Goal: Task Accomplishment & Management: Manage account settings

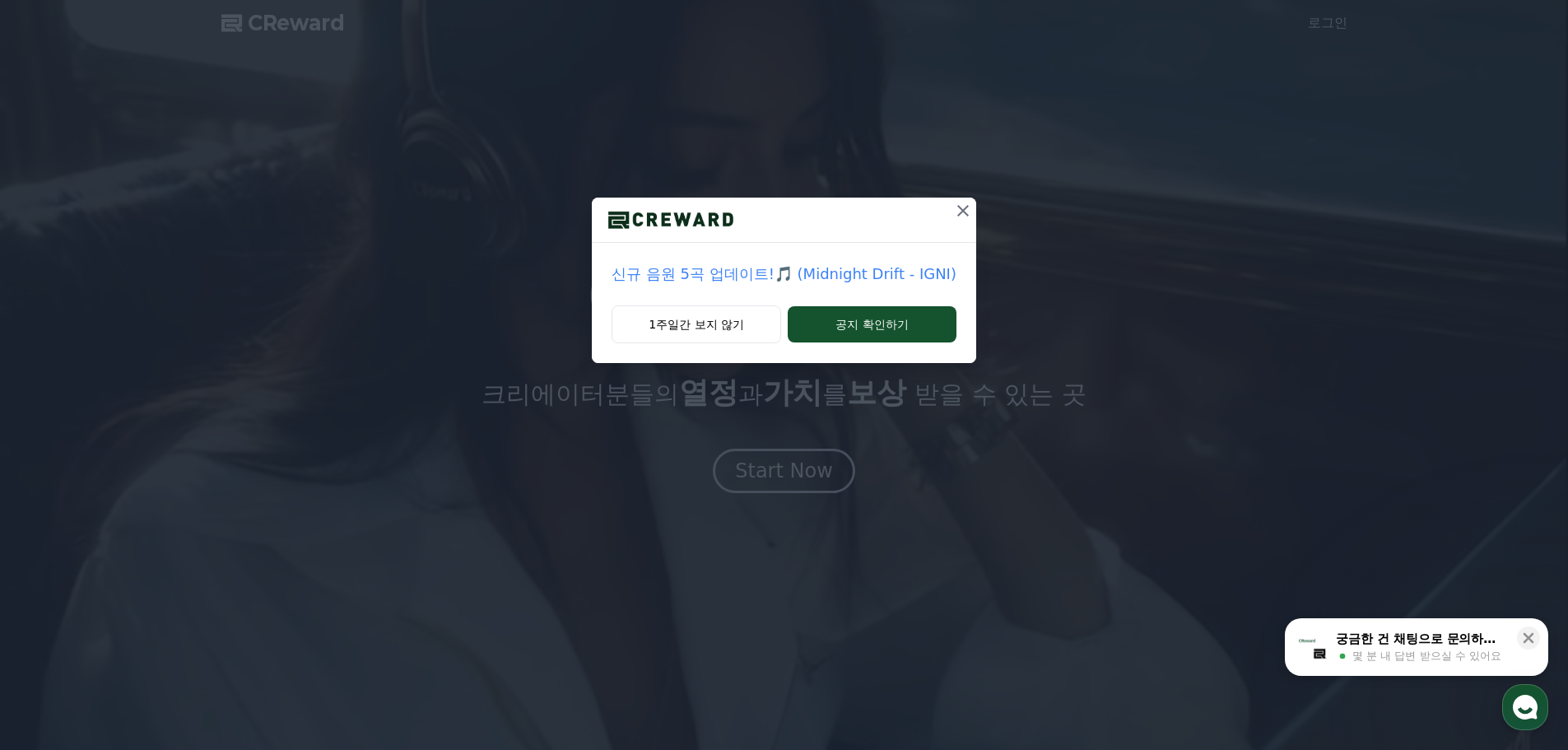
click at [961, 210] on icon at bounding box center [962, 210] width 19 height 19
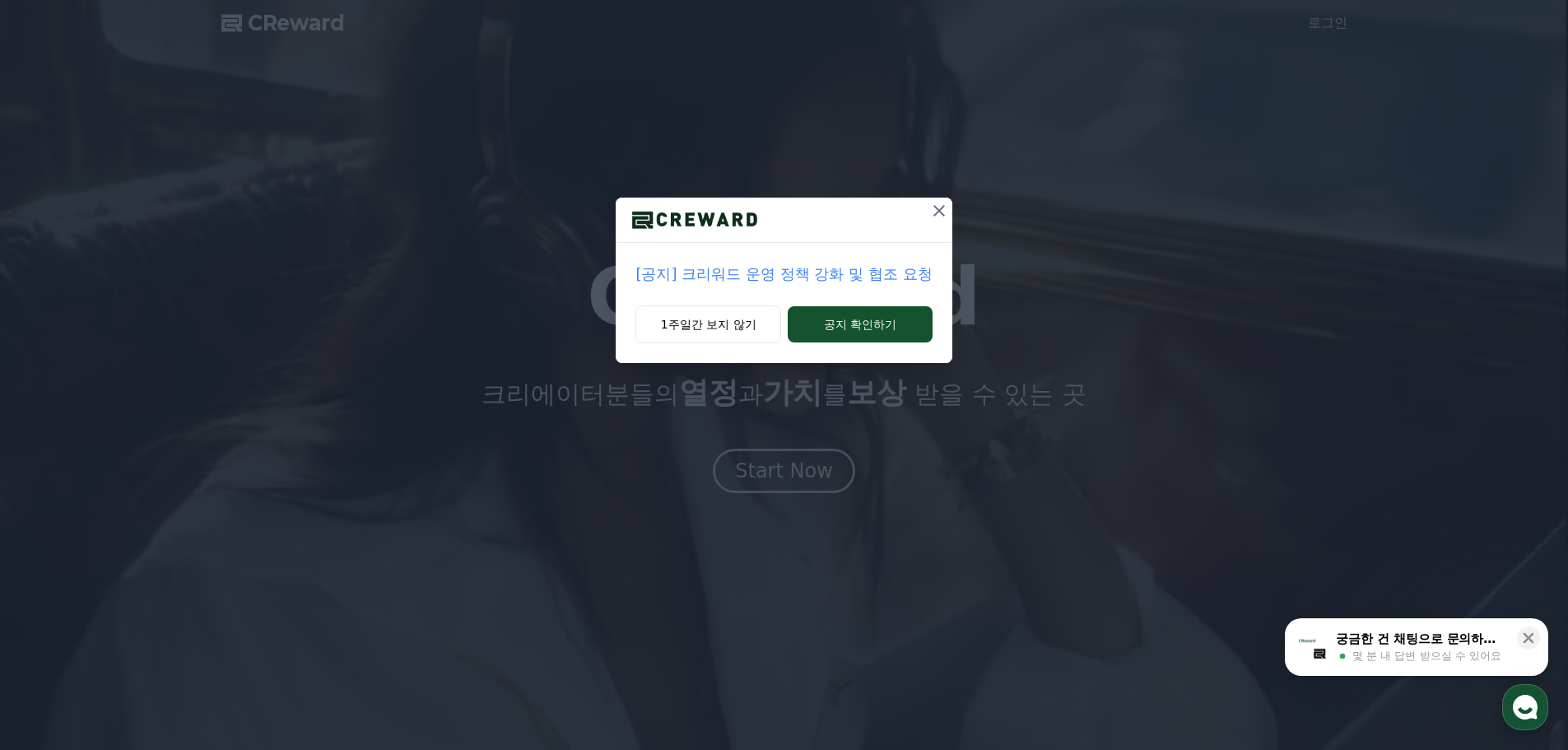
click at [942, 211] on icon at bounding box center [938, 210] width 19 height 19
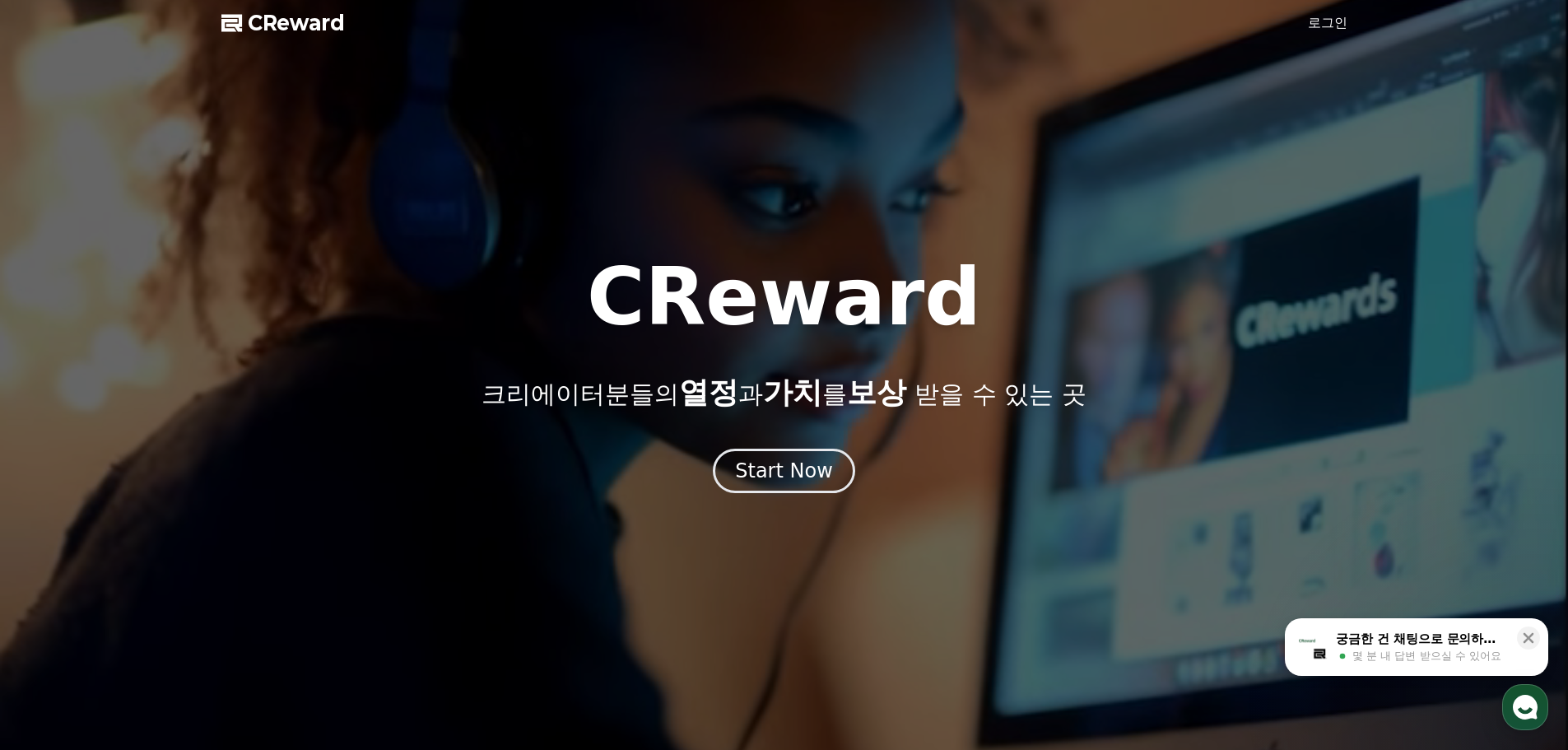
click at [1337, 19] on link "로그인" at bounding box center [1327, 23] width 40 height 19
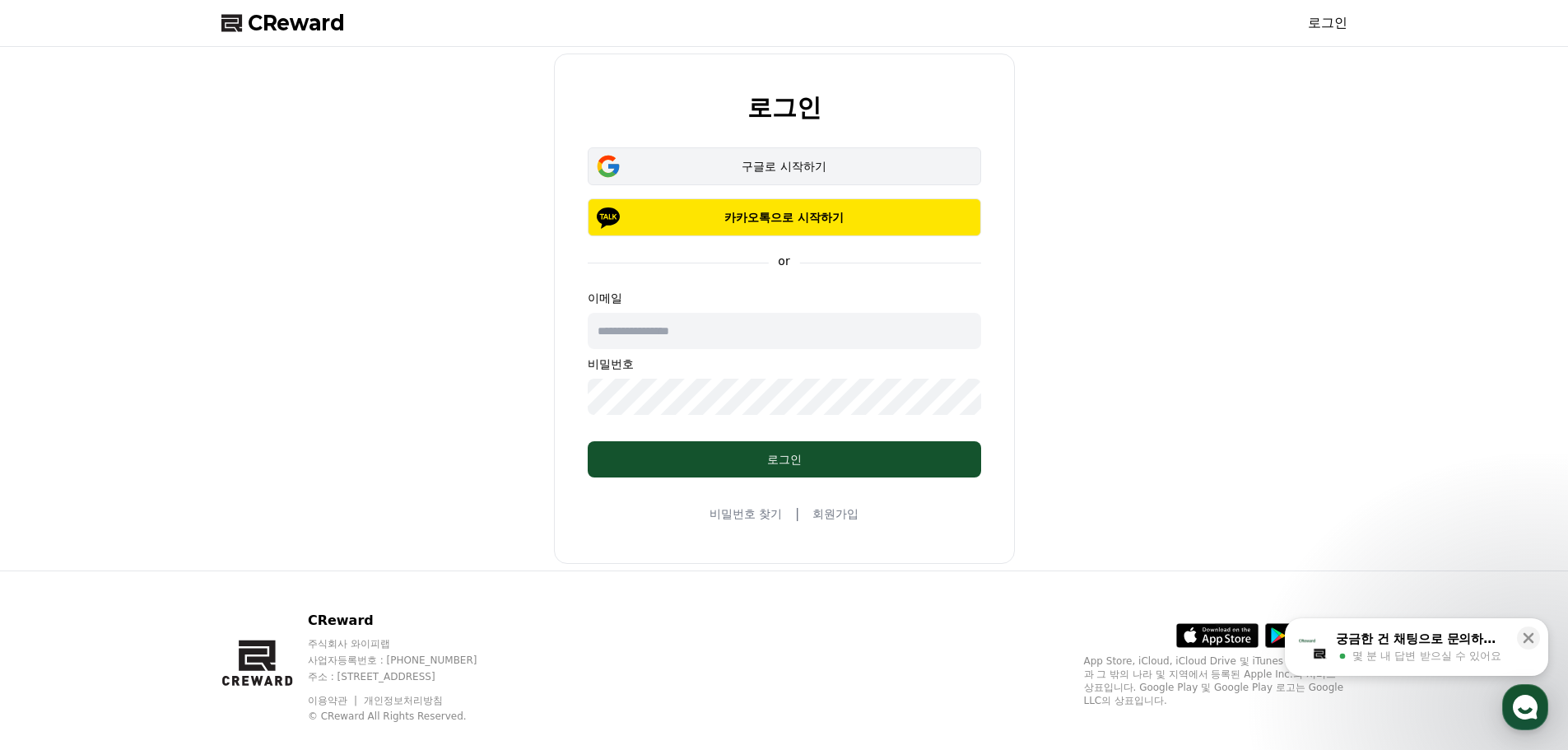
click at [779, 167] on div "구글로 시작하기" at bounding box center [784, 167] width 346 height 17
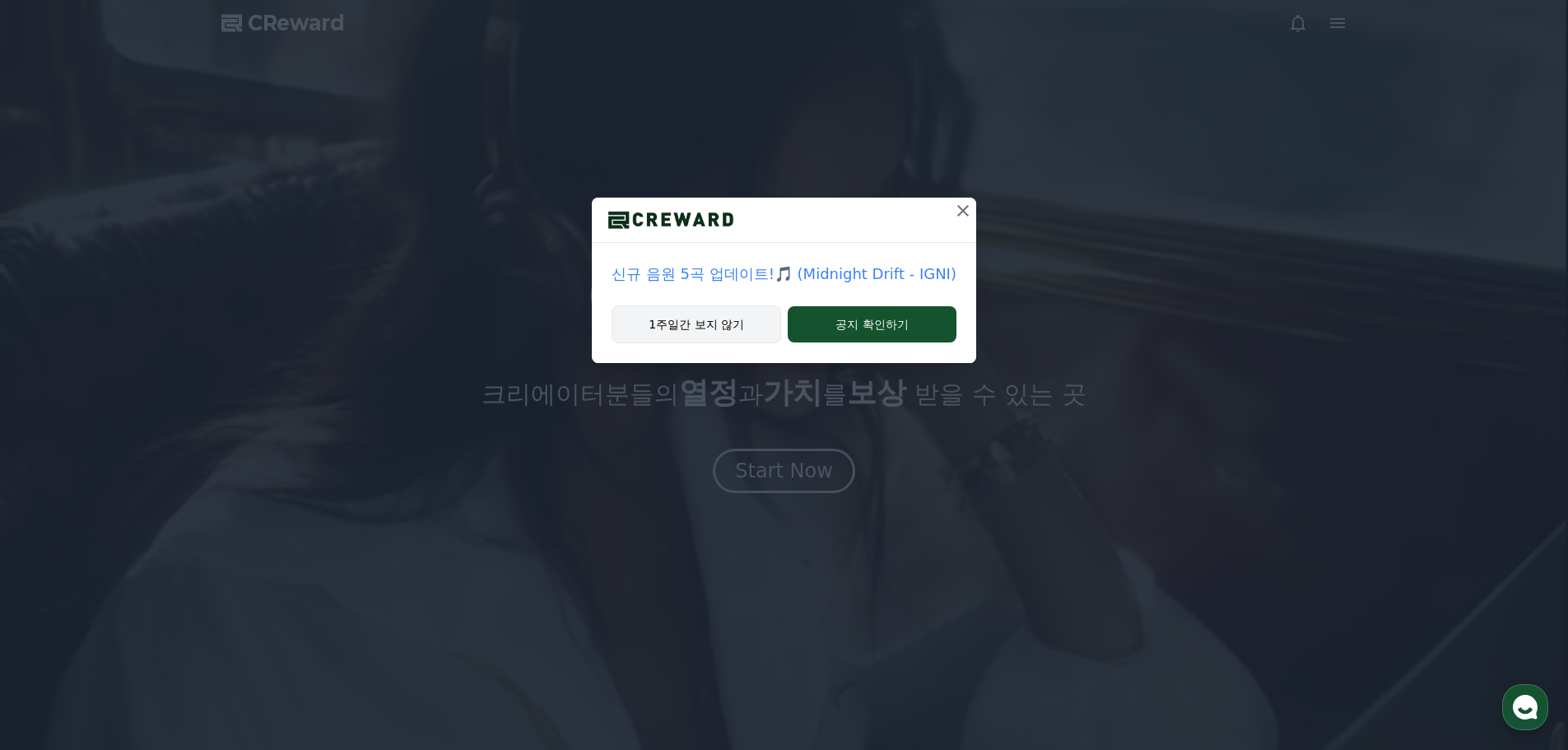
click at [734, 315] on button "1주일간 보지 않기" at bounding box center [695, 324] width 169 height 38
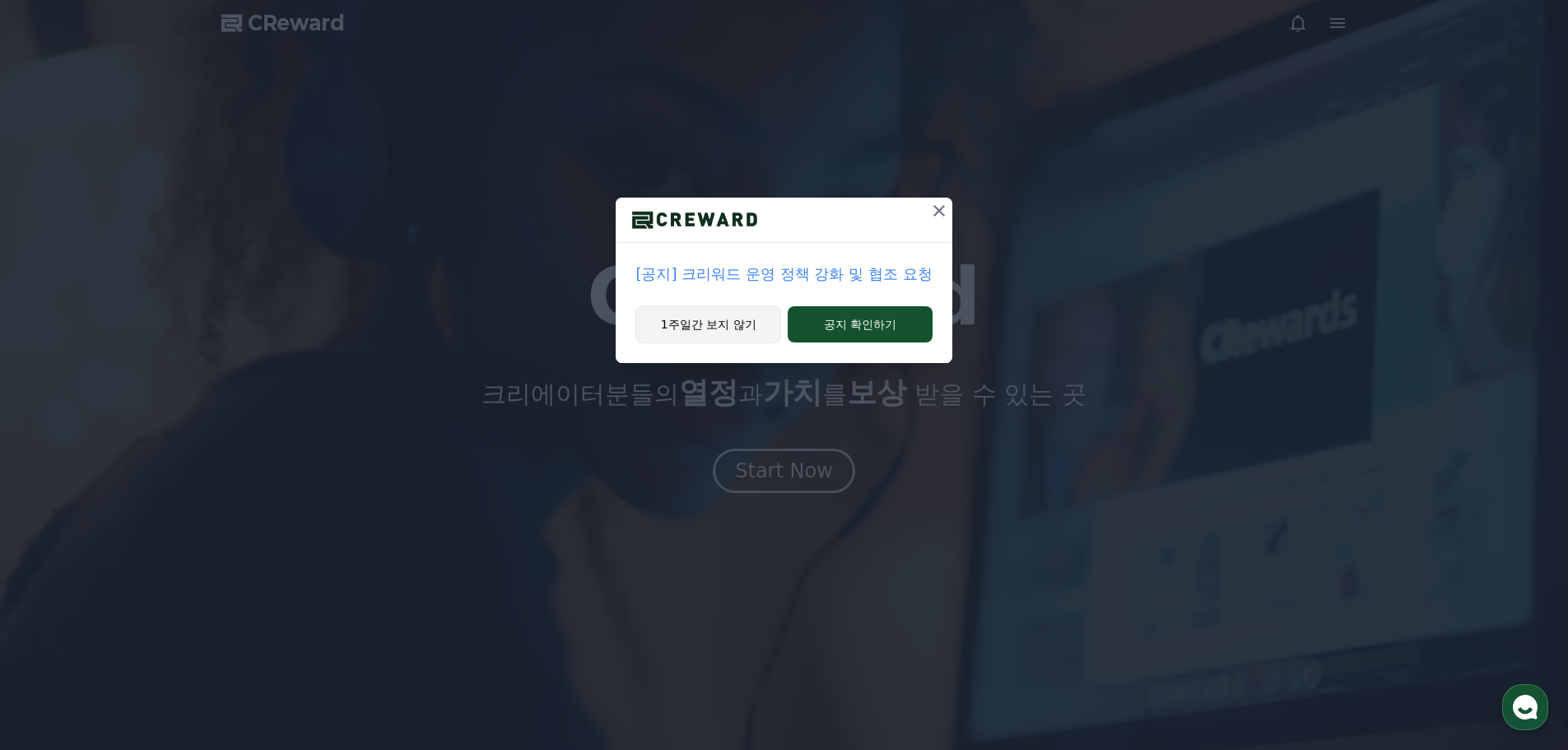
click at [757, 327] on button "1주일간 보지 않기" at bounding box center [708, 324] width 146 height 38
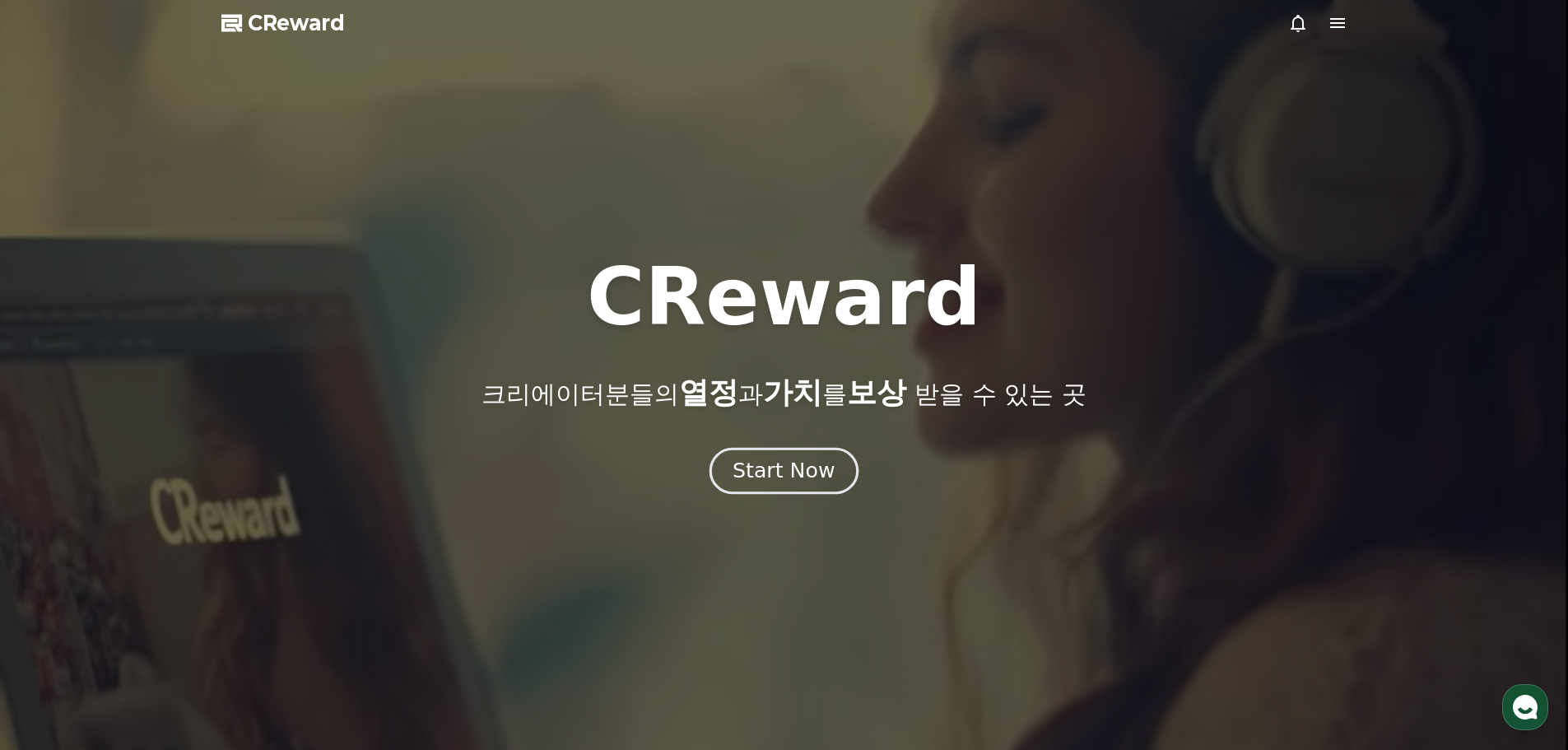
click at [778, 470] on div "Start Now" at bounding box center [783, 471] width 102 height 28
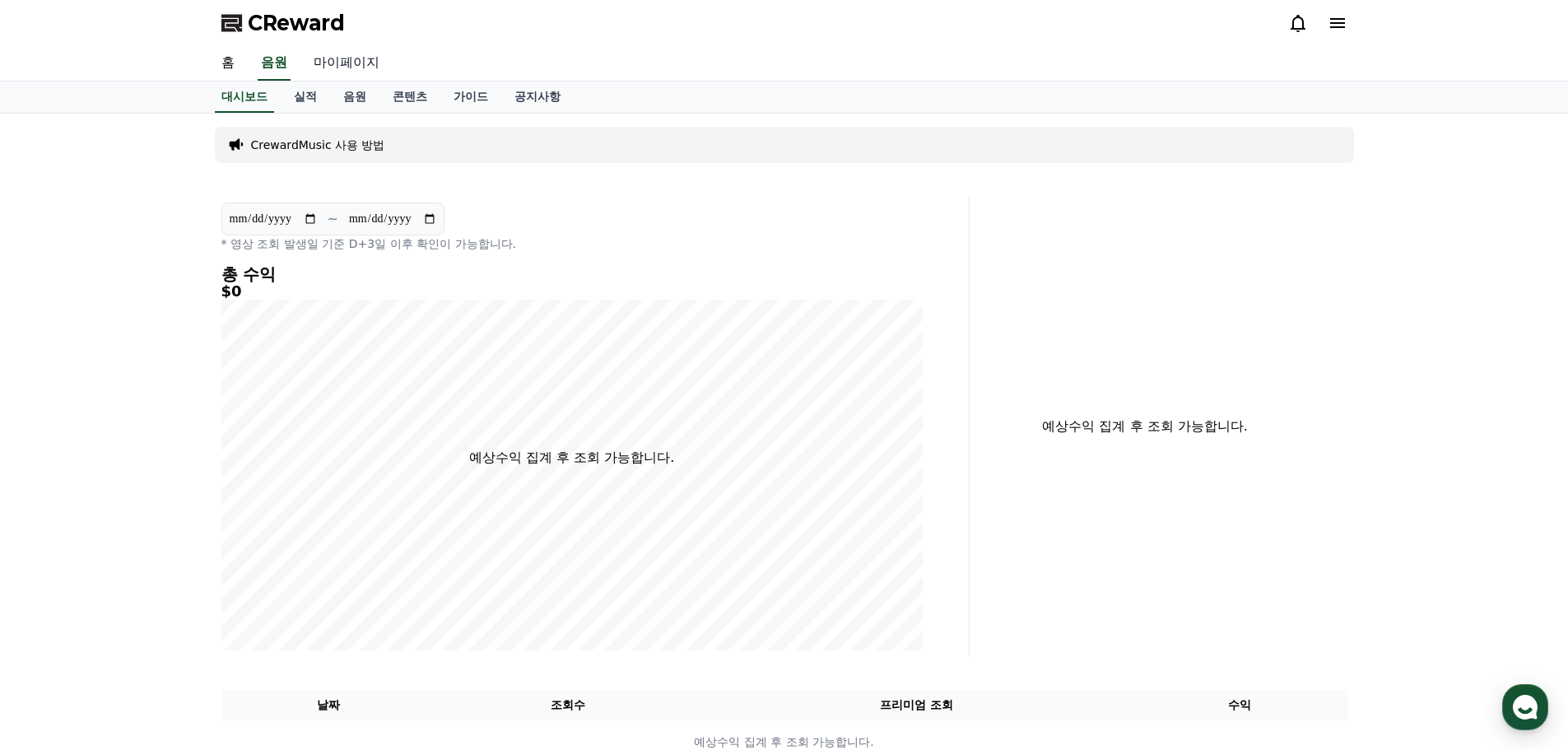
click at [362, 56] on link "마이페이지" at bounding box center [347, 63] width 93 height 35
select select "**********"
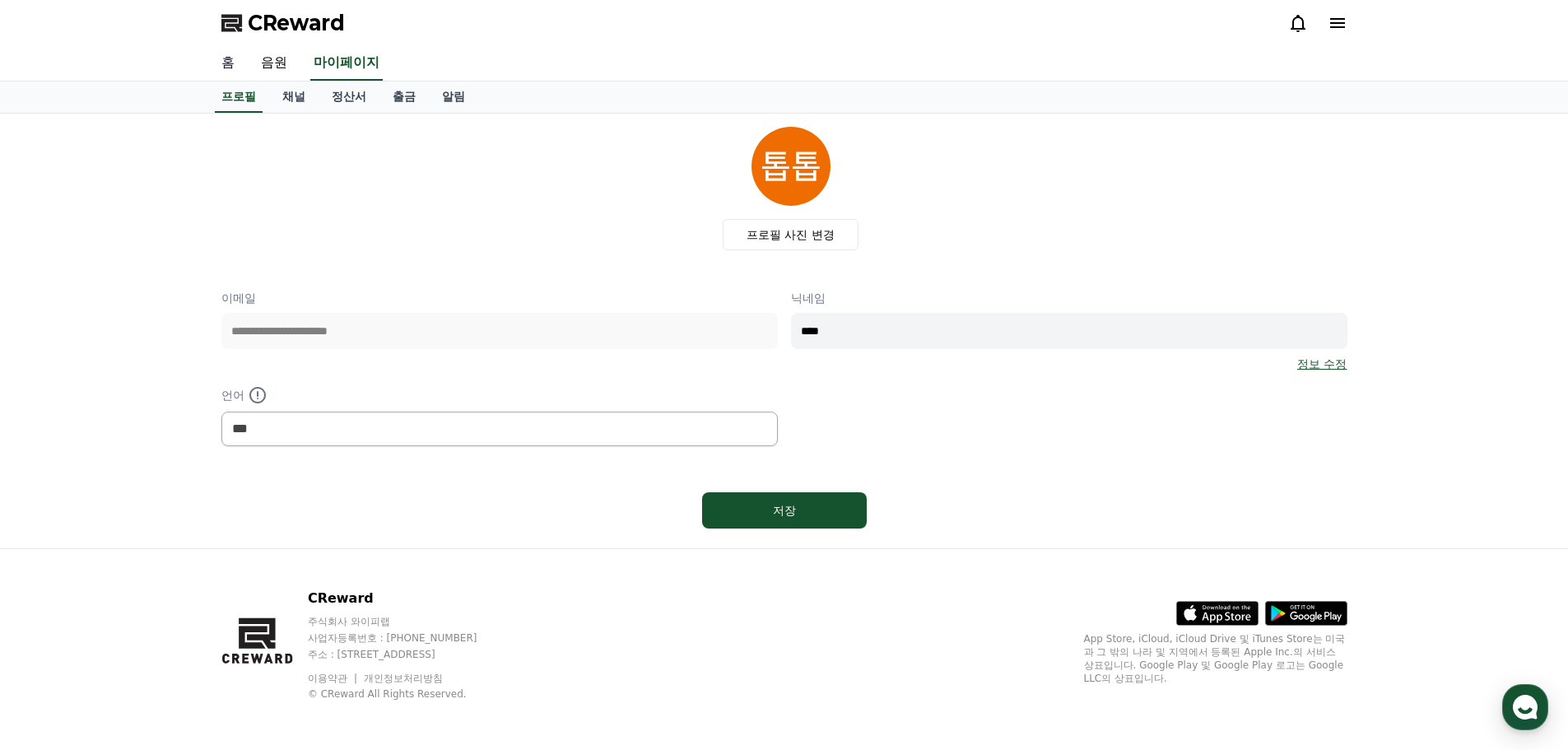
click at [224, 67] on link "홈" at bounding box center [227, 63] width 40 height 35
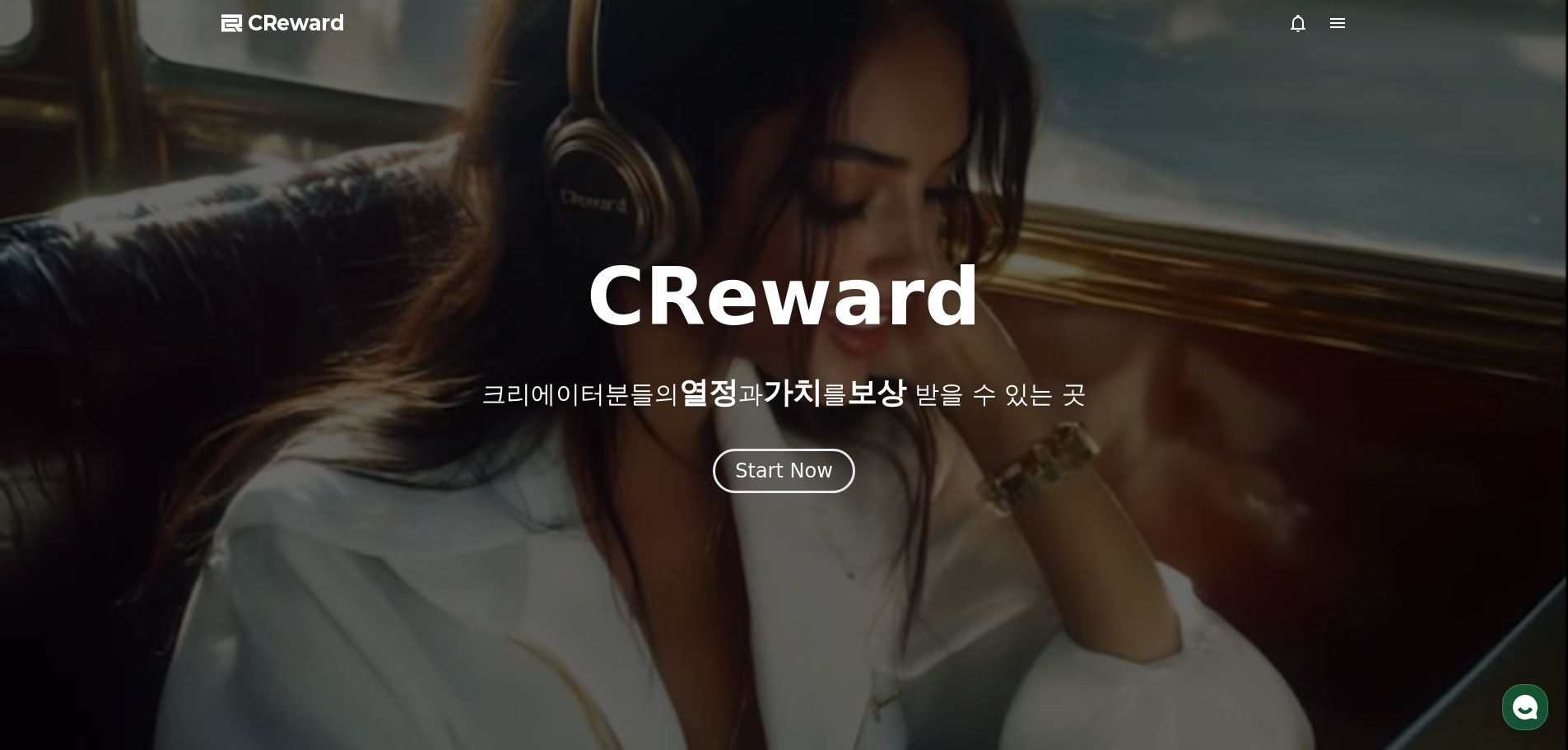
click at [1330, 24] on icon at bounding box center [1337, 24] width 15 height 10
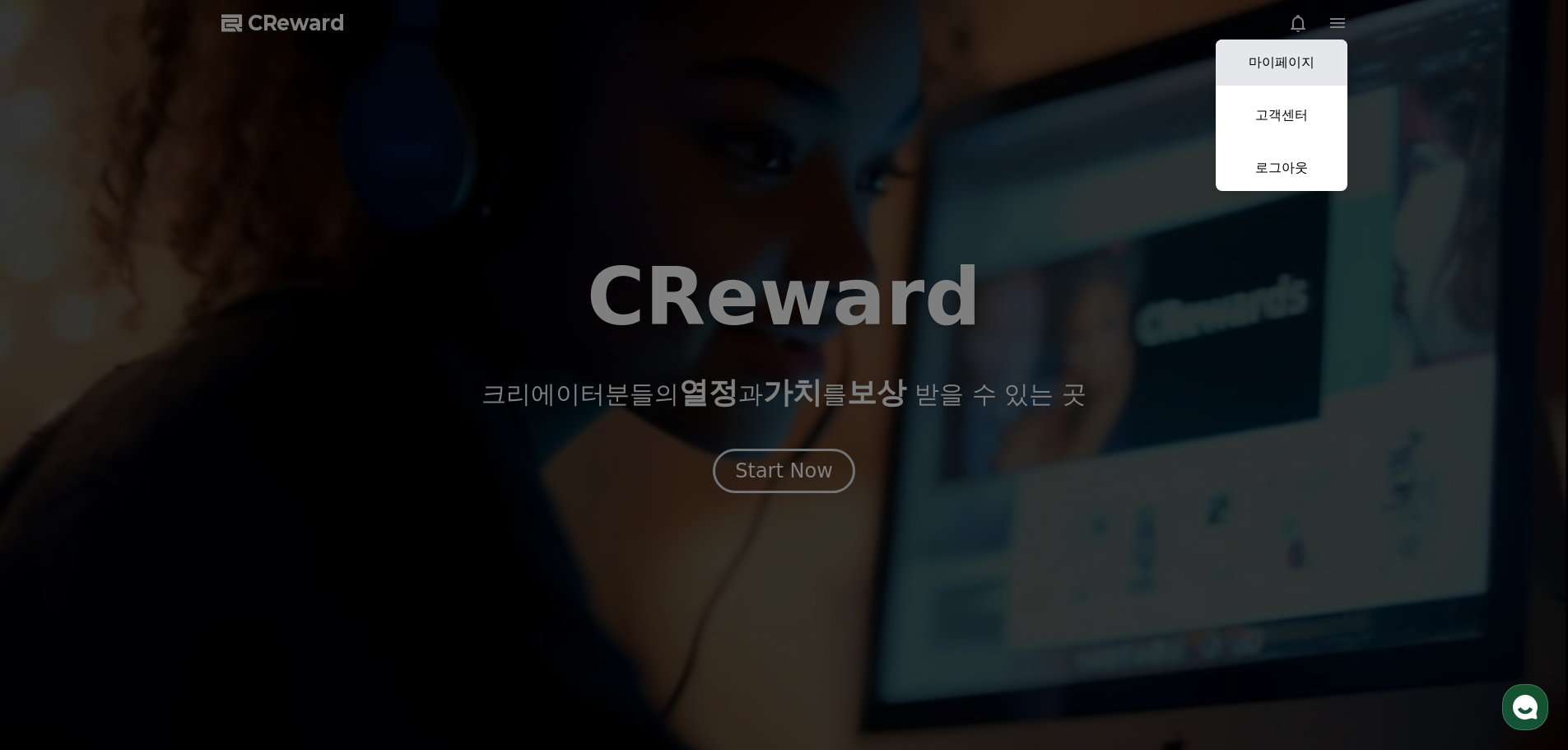
click at [1282, 56] on link "마이페이지" at bounding box center [1281, 62] width 131 height 46
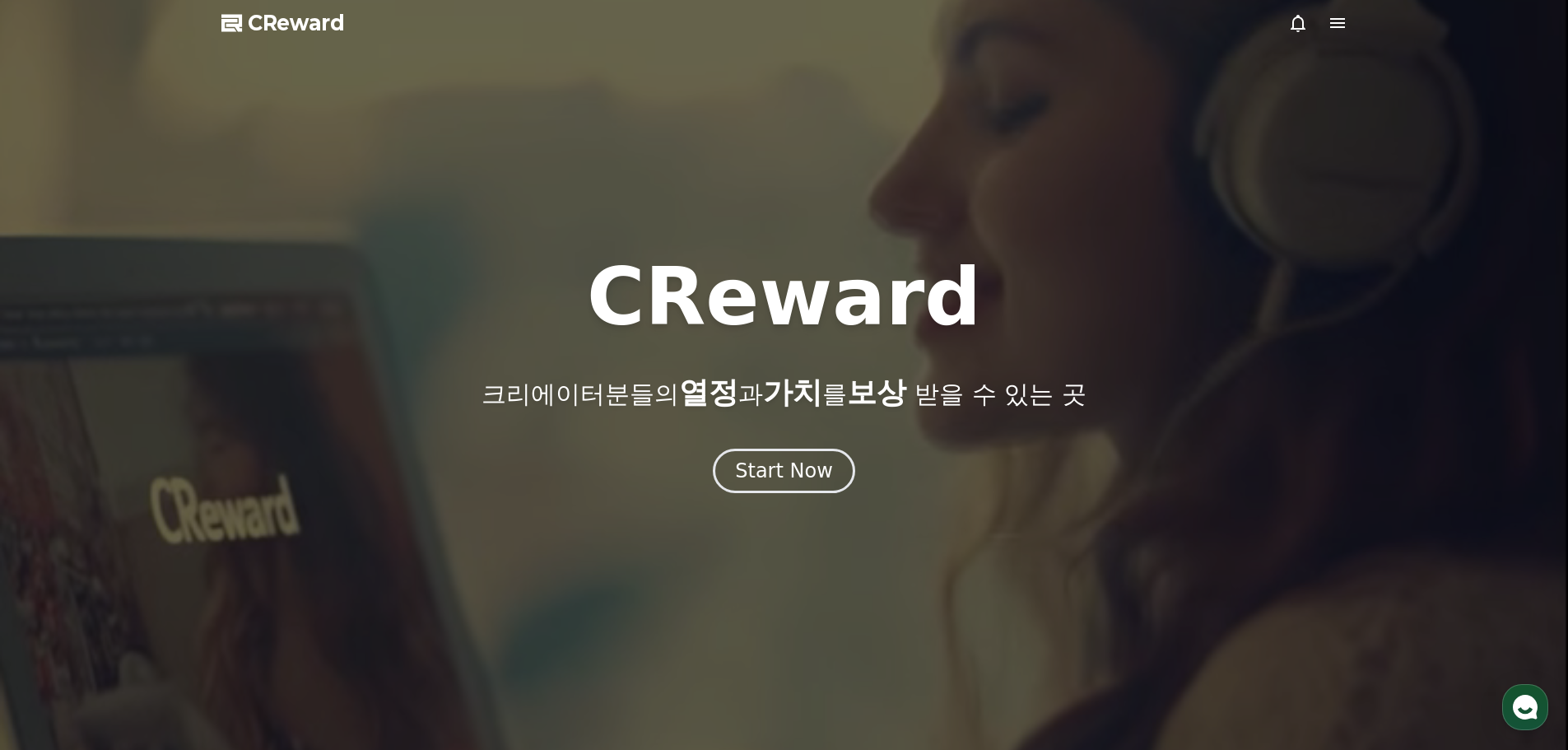
select select "**********"
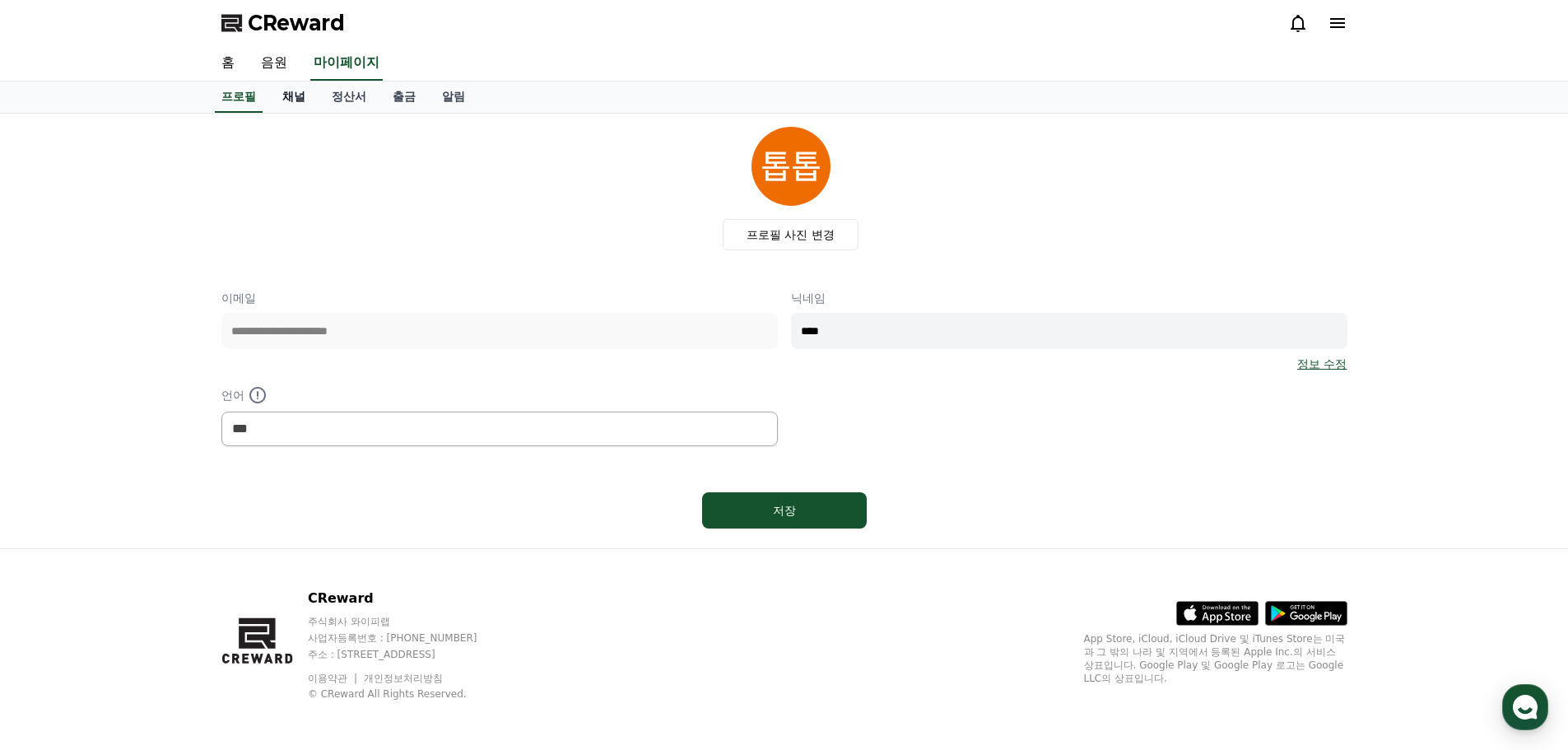
click at [289, 94] on link "채널" at bounding box center [294, 97] width 50 height 31
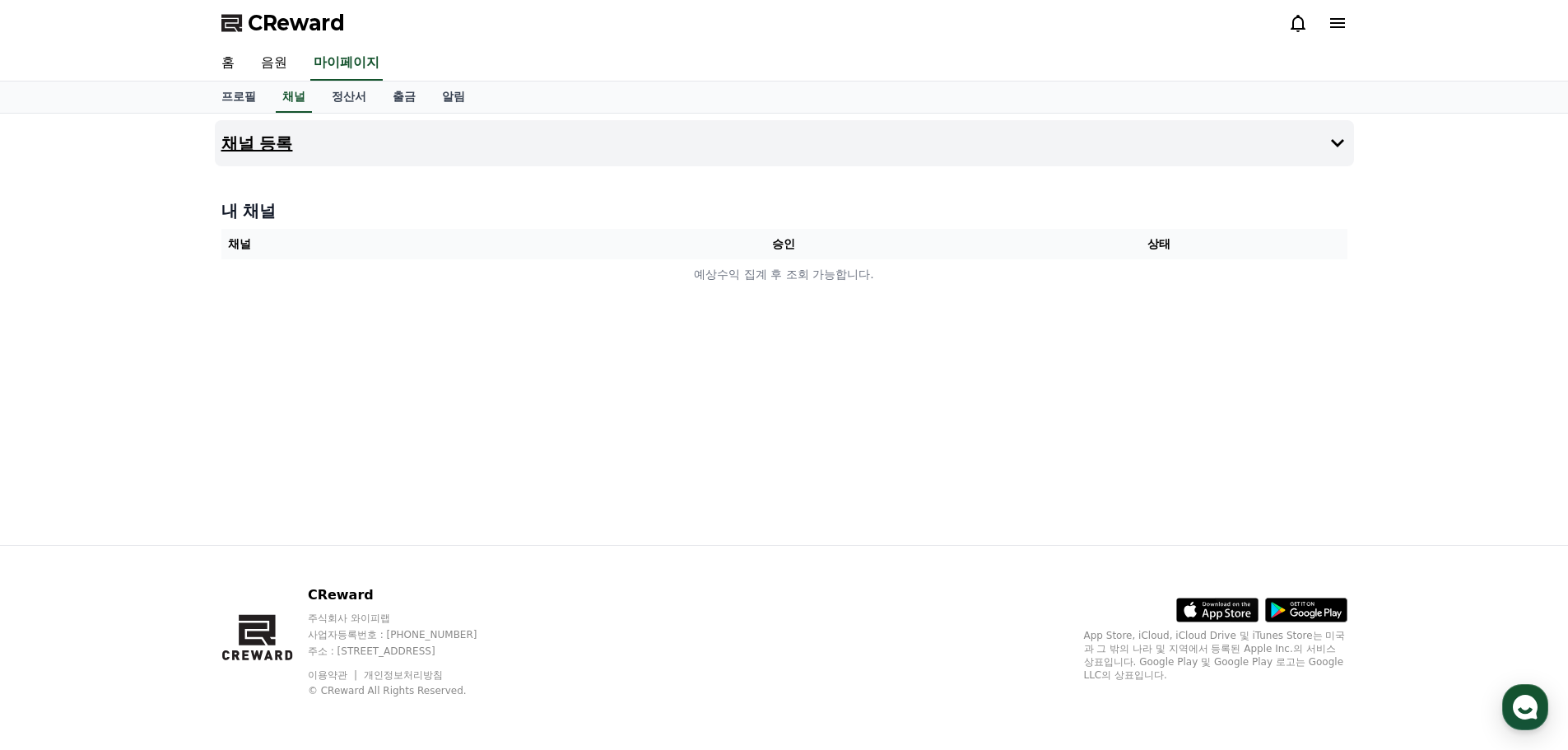
click at [436, 130] on button "채널 등록" at bounding box center [784, 143] width 1139 height 46
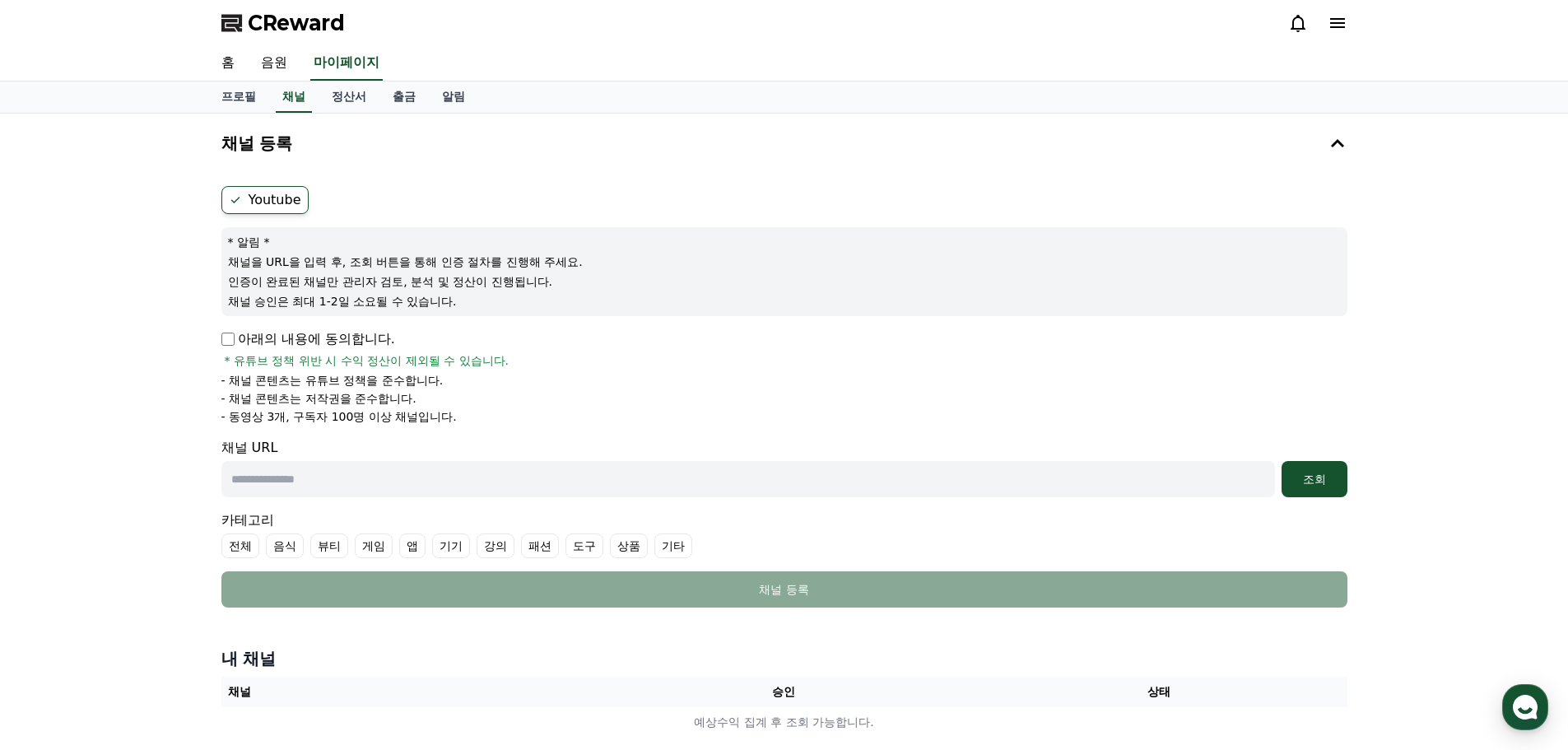
click at [266, 201] on label "Youtube" at bounding box center [265, 199] width 88 height 28
click at [338, 487] on input "text" at bounding box center [747, 479] width 1053 height 36
paste input "**********"
type input "**********"
click at [1324, 478] on div "조회" at bounding box center [1314, 479] width 53 height 17
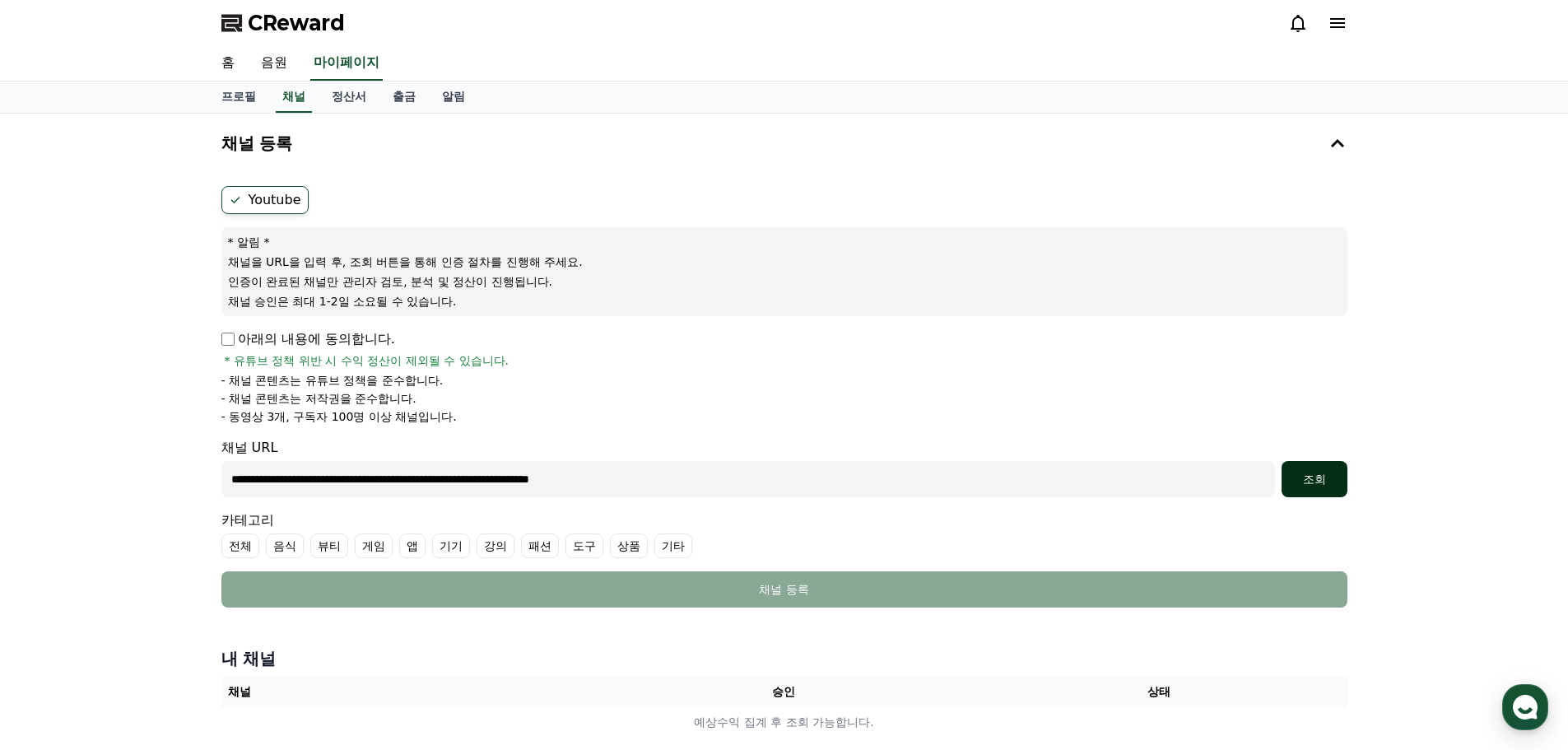
click at [1324, 478] on div "조회" at bounding box center [1314, 479] width 53 height 17
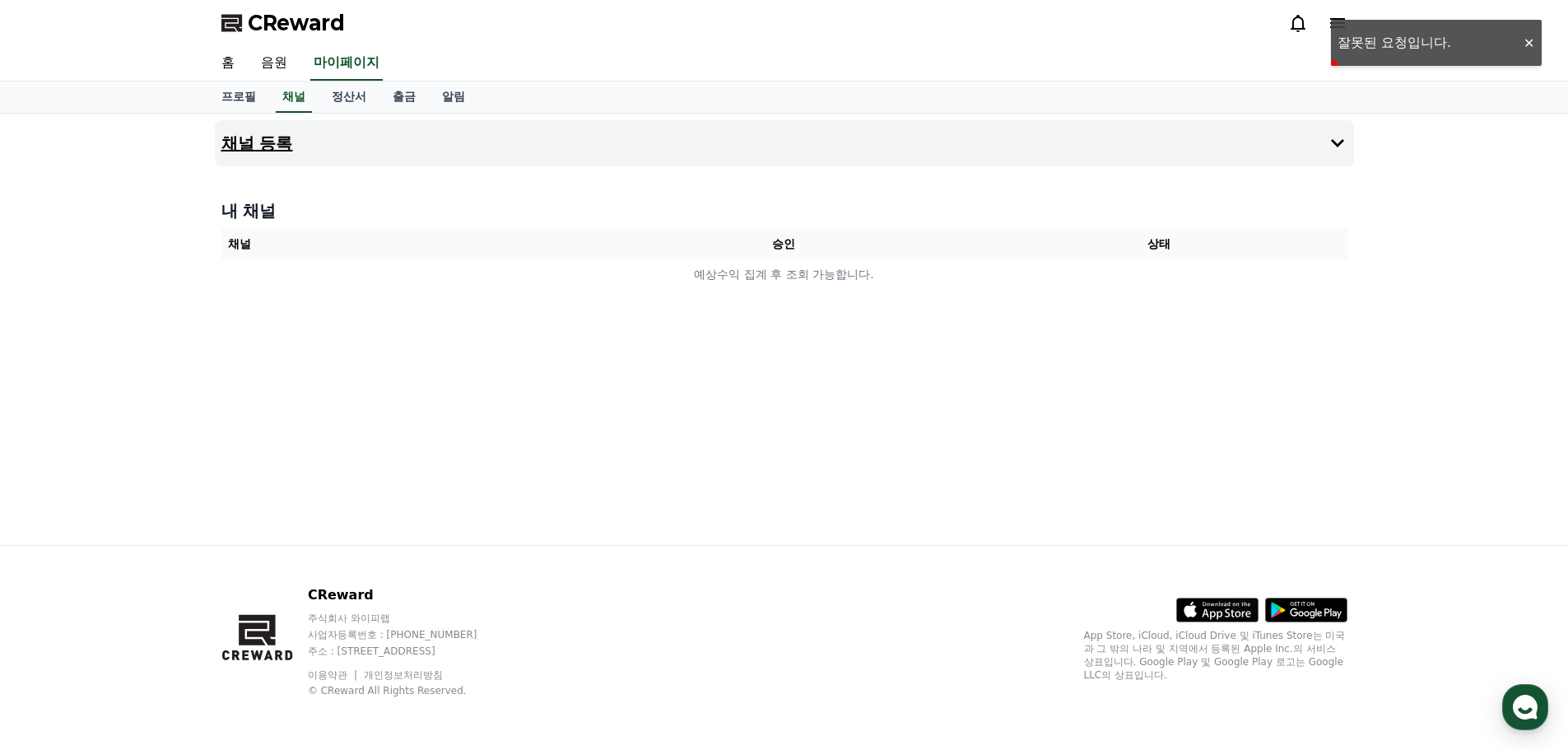
click at [571, 126] on button "채널 등록" at bounding box center [784, 143] width 1139 height 46
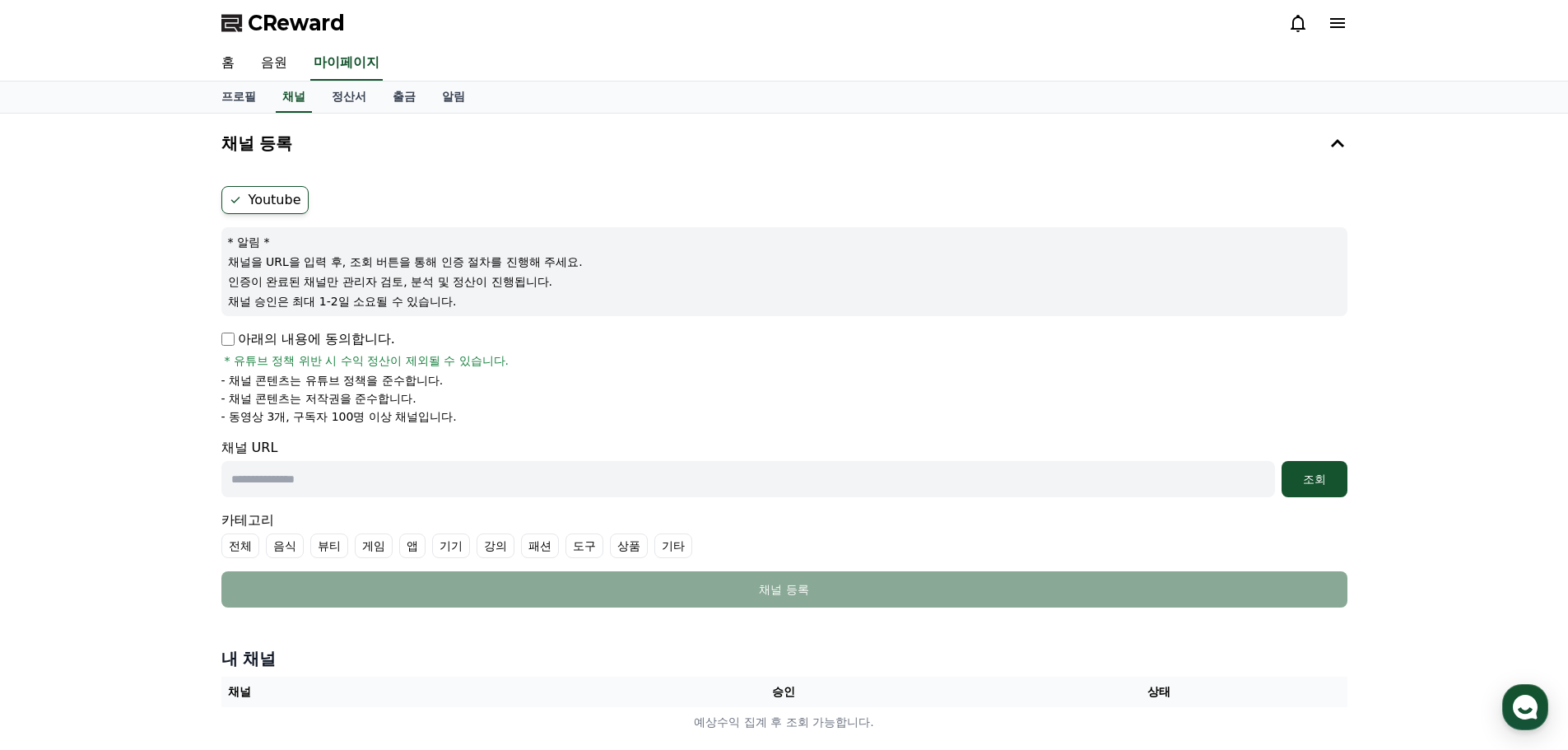
click at [309, 488] on input "text" at bounding box center [747, 479] width 1053 height 36
type input "*"
paste input "**********"
type input "**********"
click at [1310, 488] on button "조회" at bounding box center [1314, 479] width 66 height 36
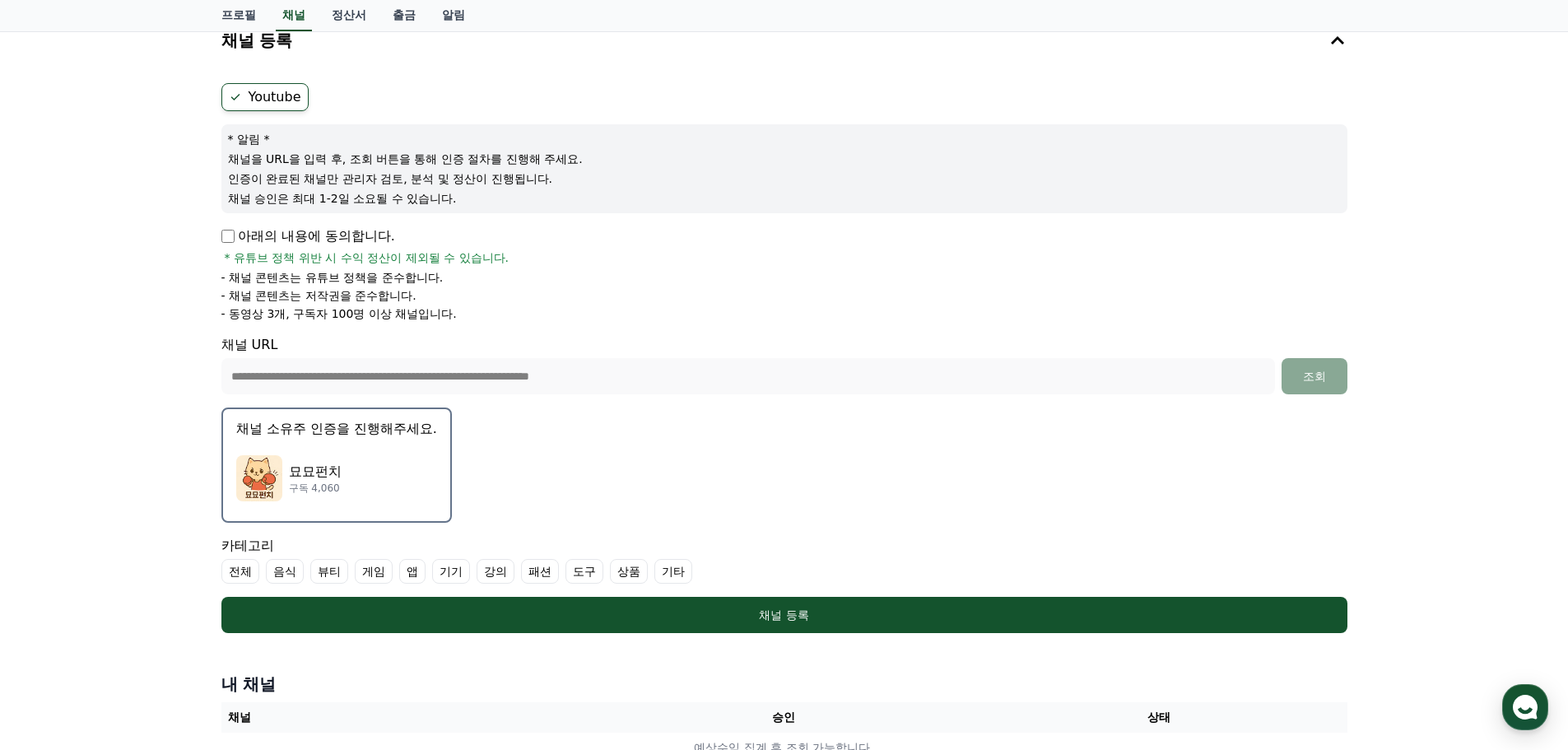
scroll to position [165, 0]
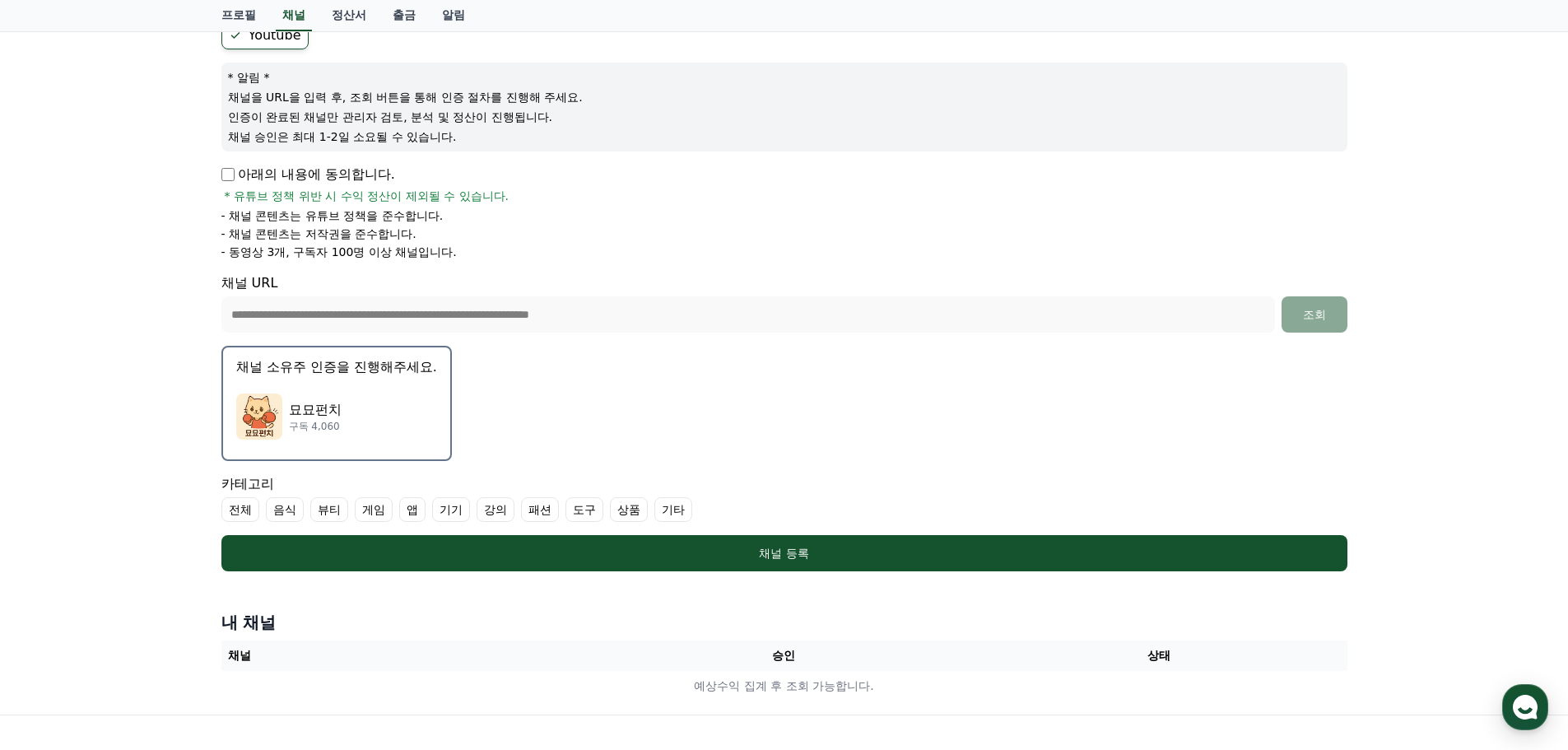
click at [322, 425] on p "구독 4,060" at bounding box center [315, 427] width 53 height 13
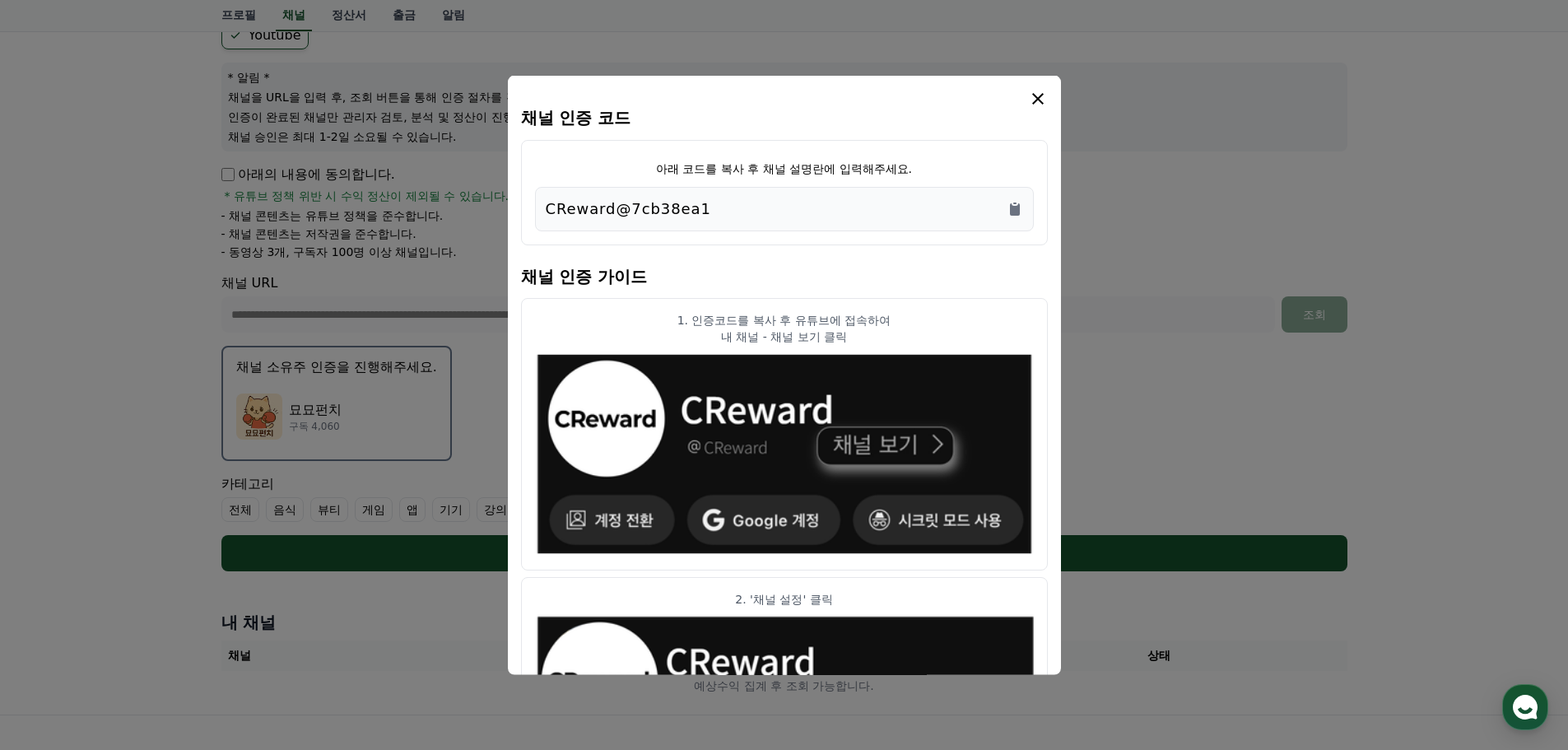
click at [773, 207] on div "CReward@7cb38ea1" at bounding box center [784, 208] width 477 height 23
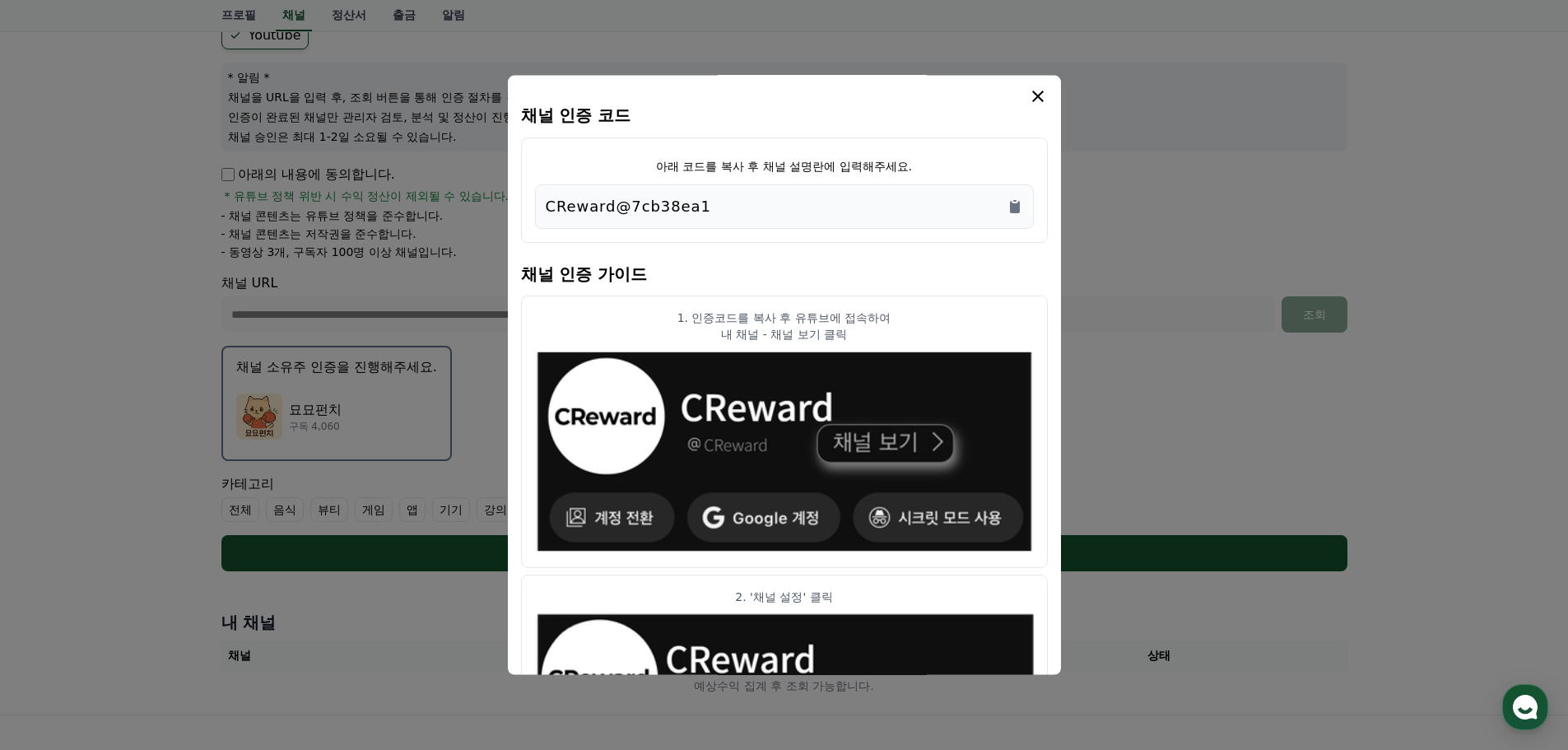
scroll to position [0, 0]
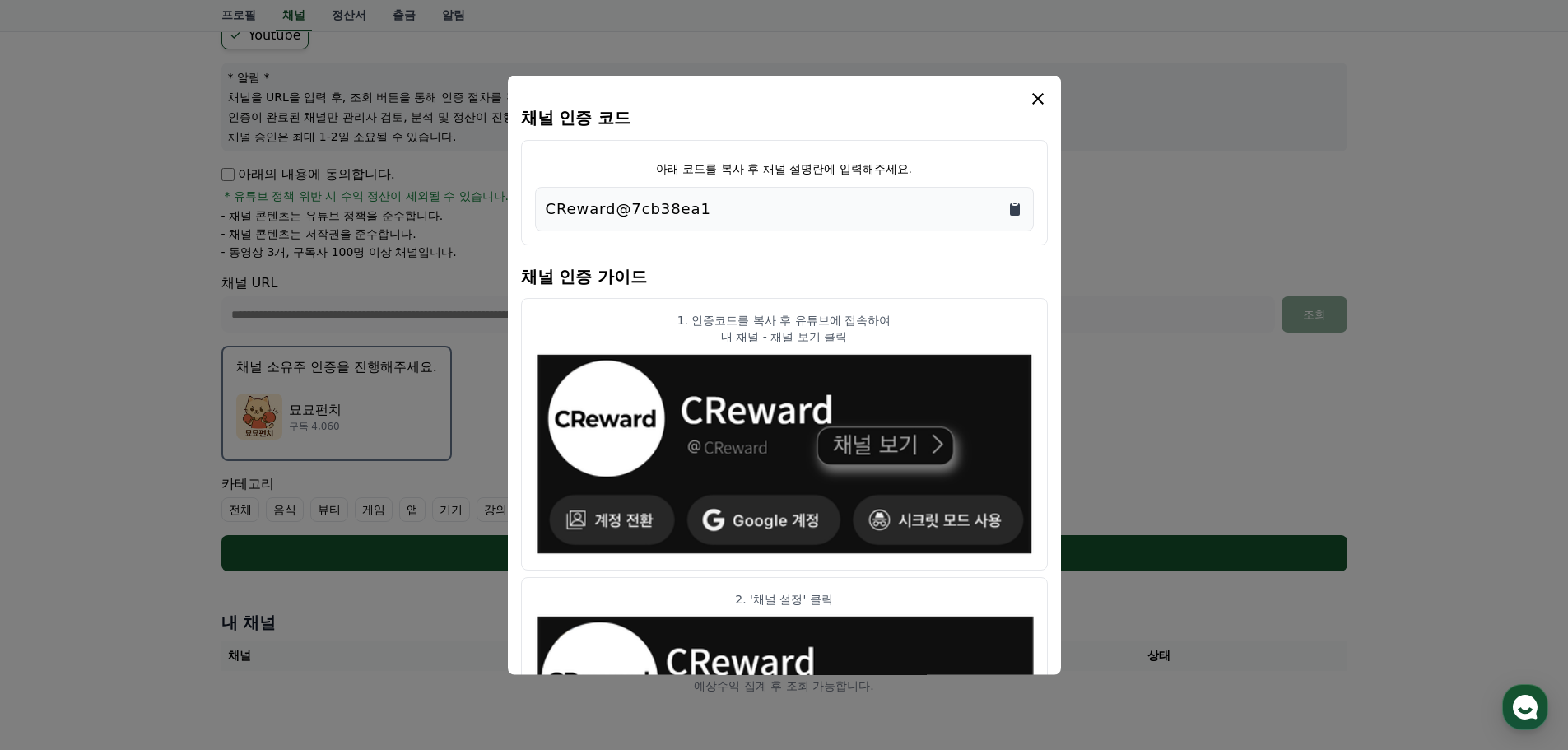
click at [1008, 206] on icon "Copy to clipboard" at bounding box center [1015, 209] width 17 height 17
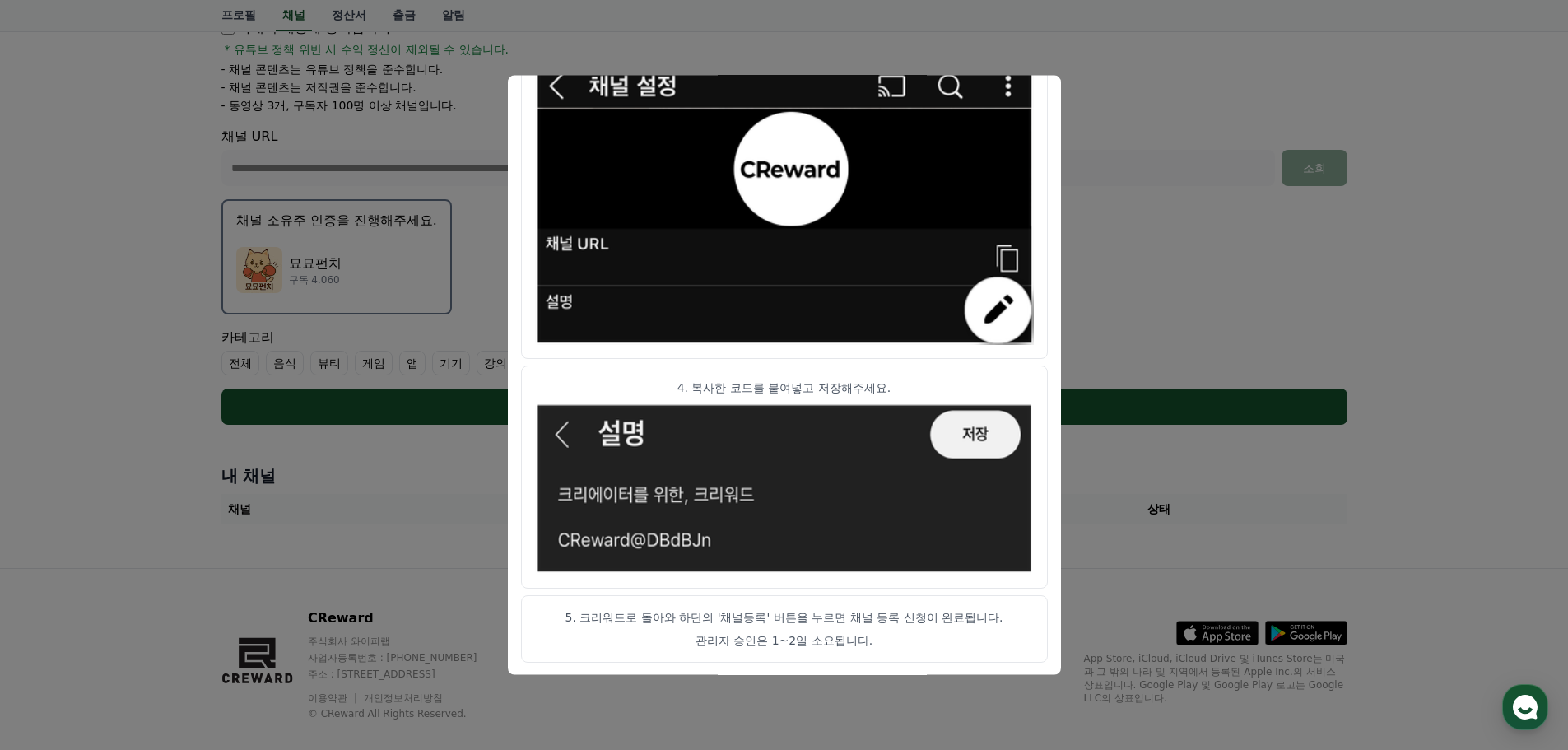
scroll to position [334, 0]
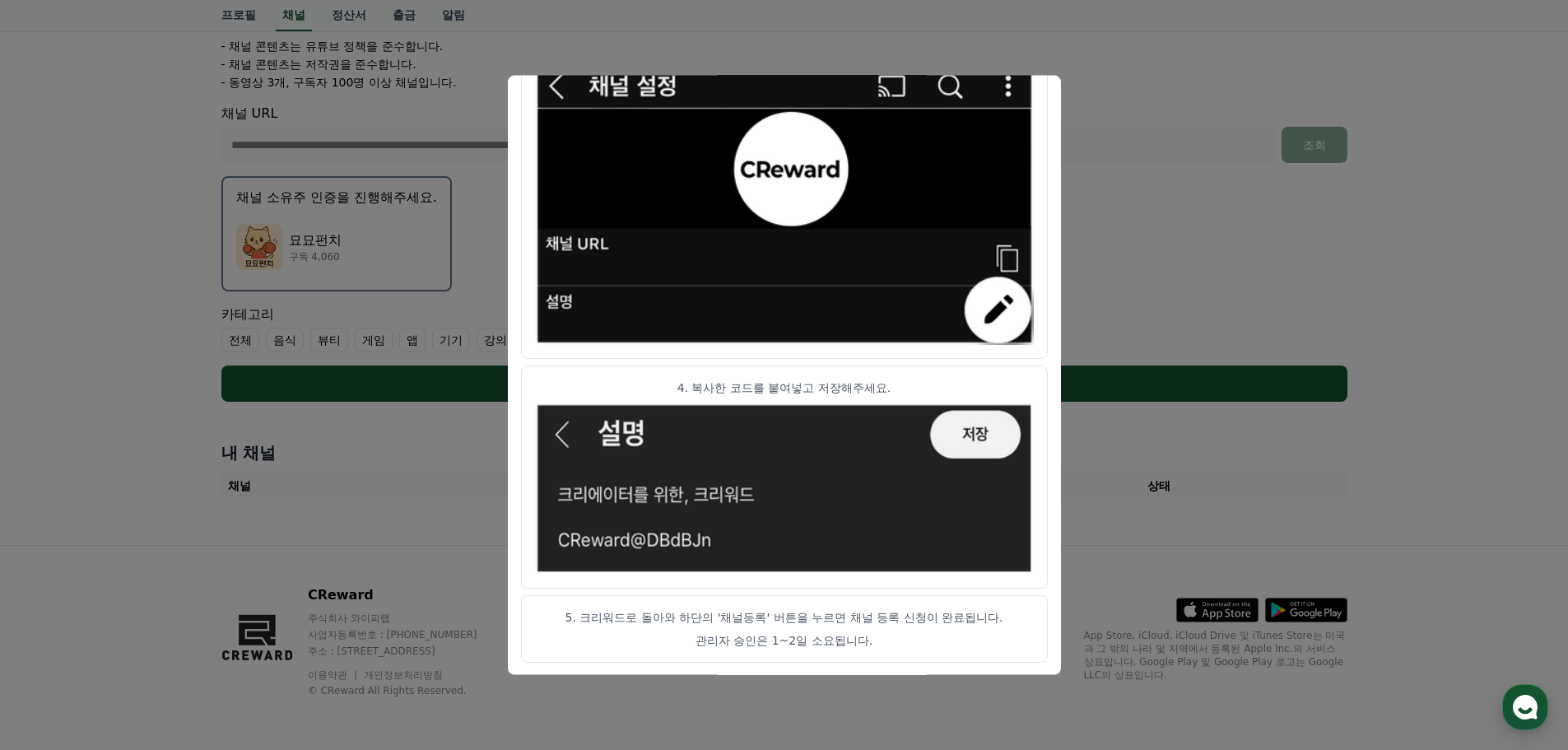
click at [34, 373] on button "close modal" at bounding box center [784, 375] width 1568 height 750
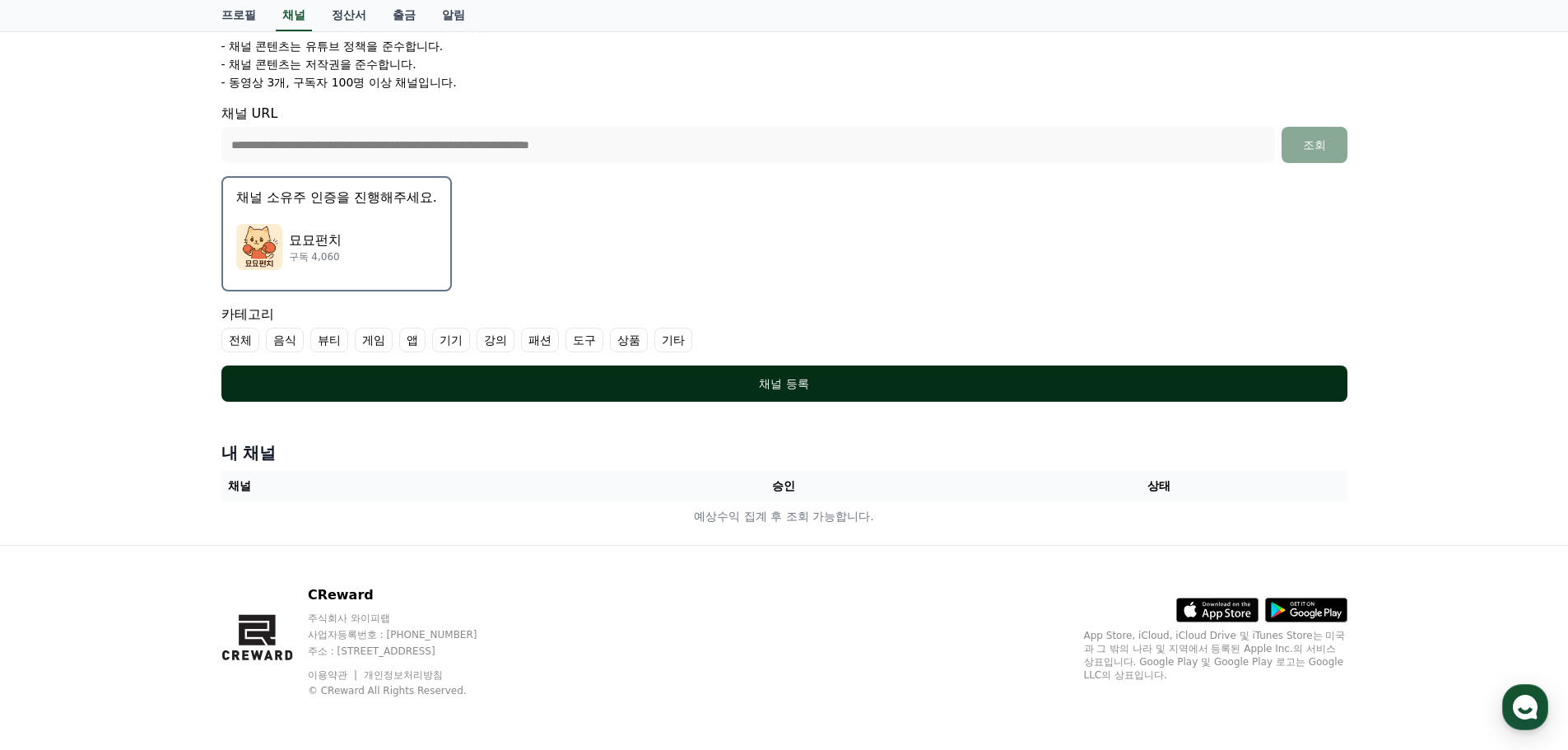
click at [781, 395] on button "채널 등록" at bounding box center [784, 383] width 1126 height 36
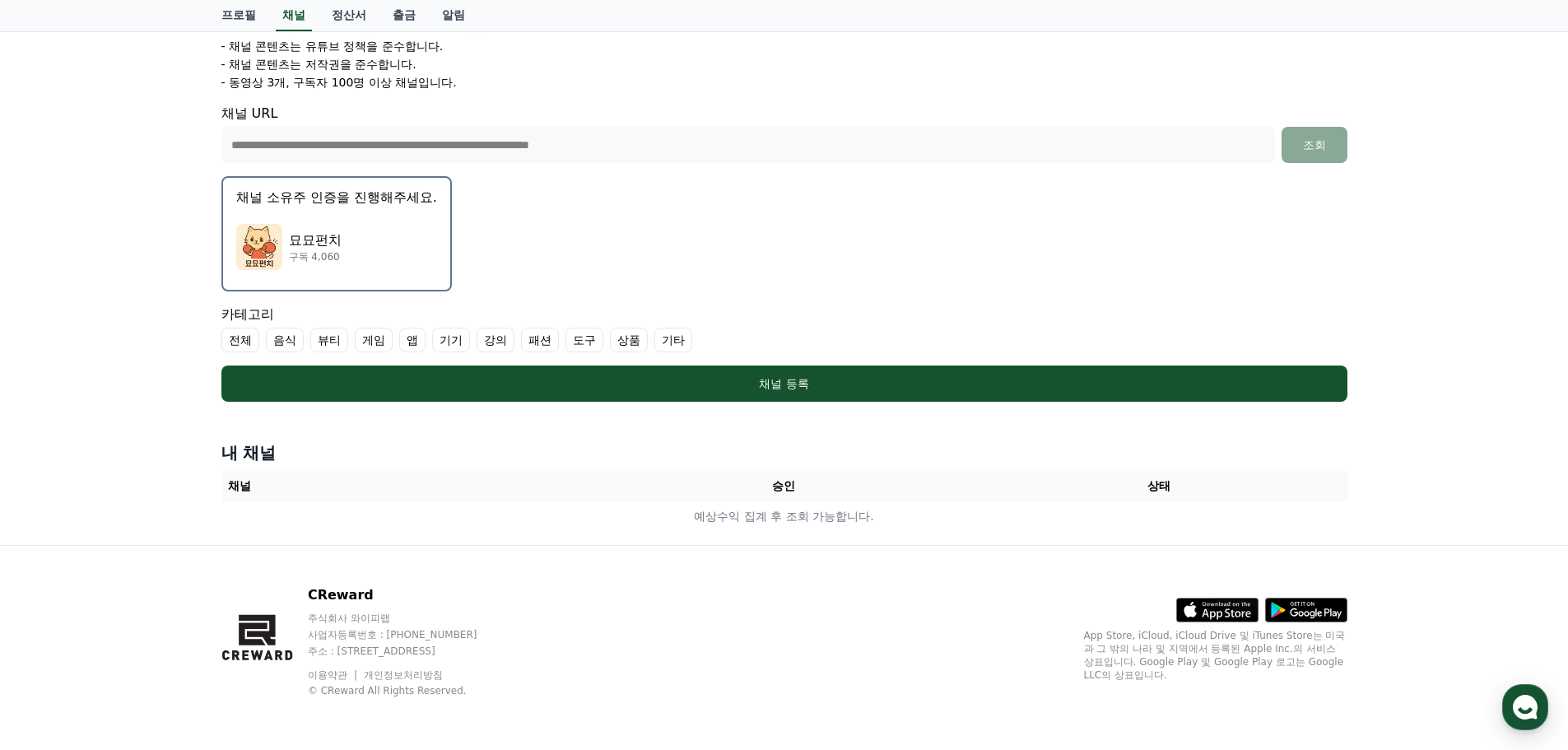
click at [678, 341] on label "기타" at bounding box center [672, 339] width 38 height 24
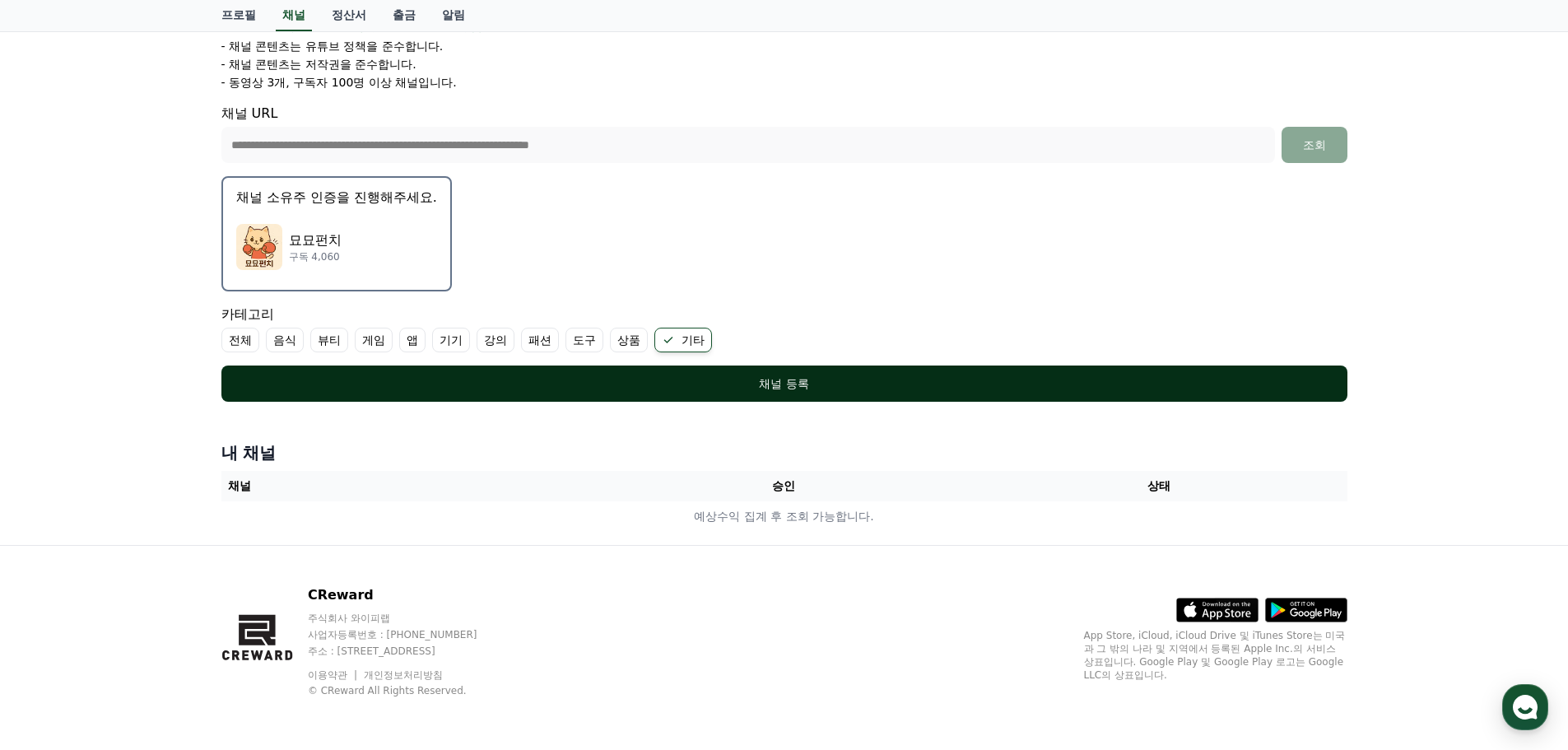
click at [720, 373] on button "채널 등록" at bounding box center [784, 383] width 1126 height 36
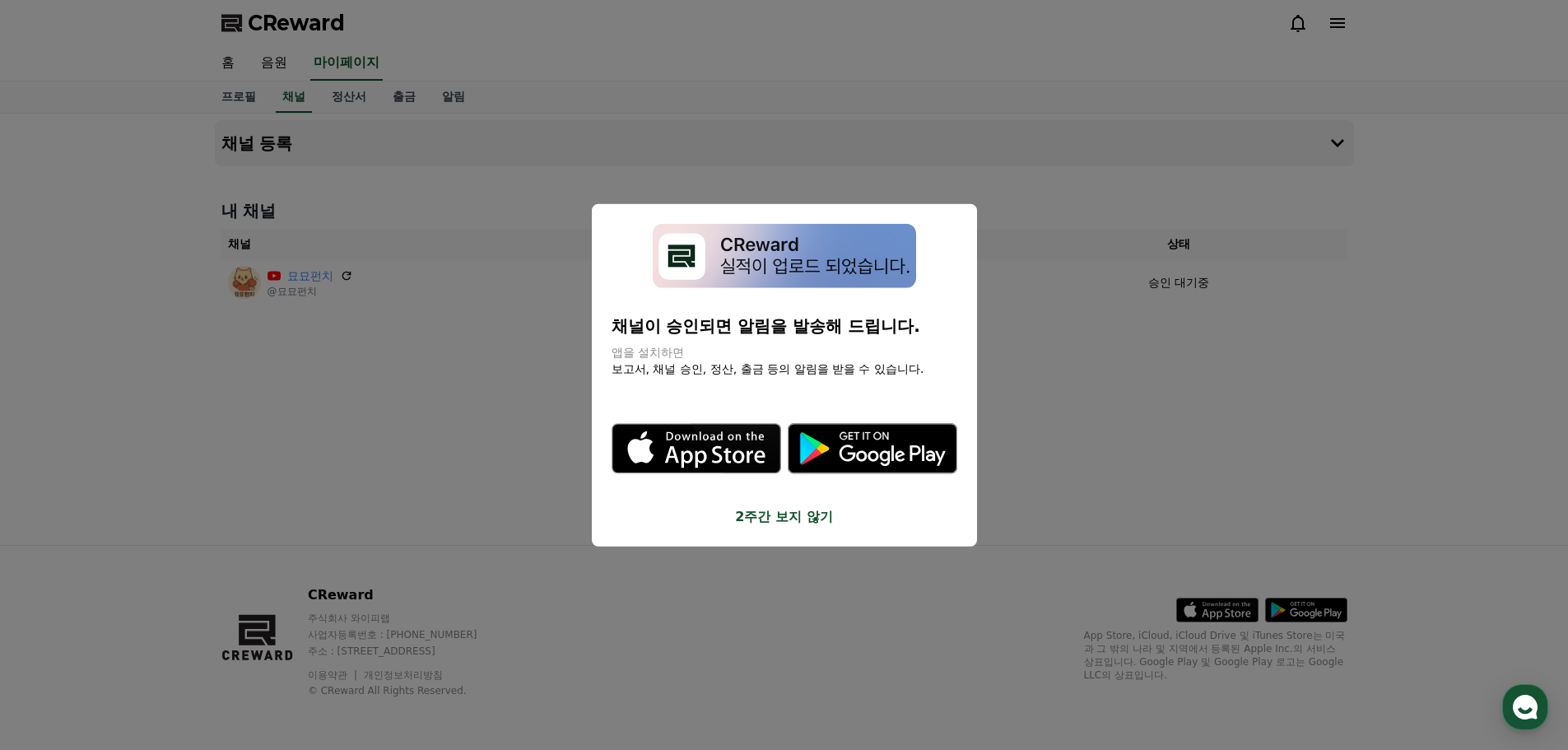
click at [848, 463] on icon "modal" at bounding box center [872, 449] width 169 height 51
click at [437, 407] on button "close modal" at bounding box center [784, 375] width 1568 height 750
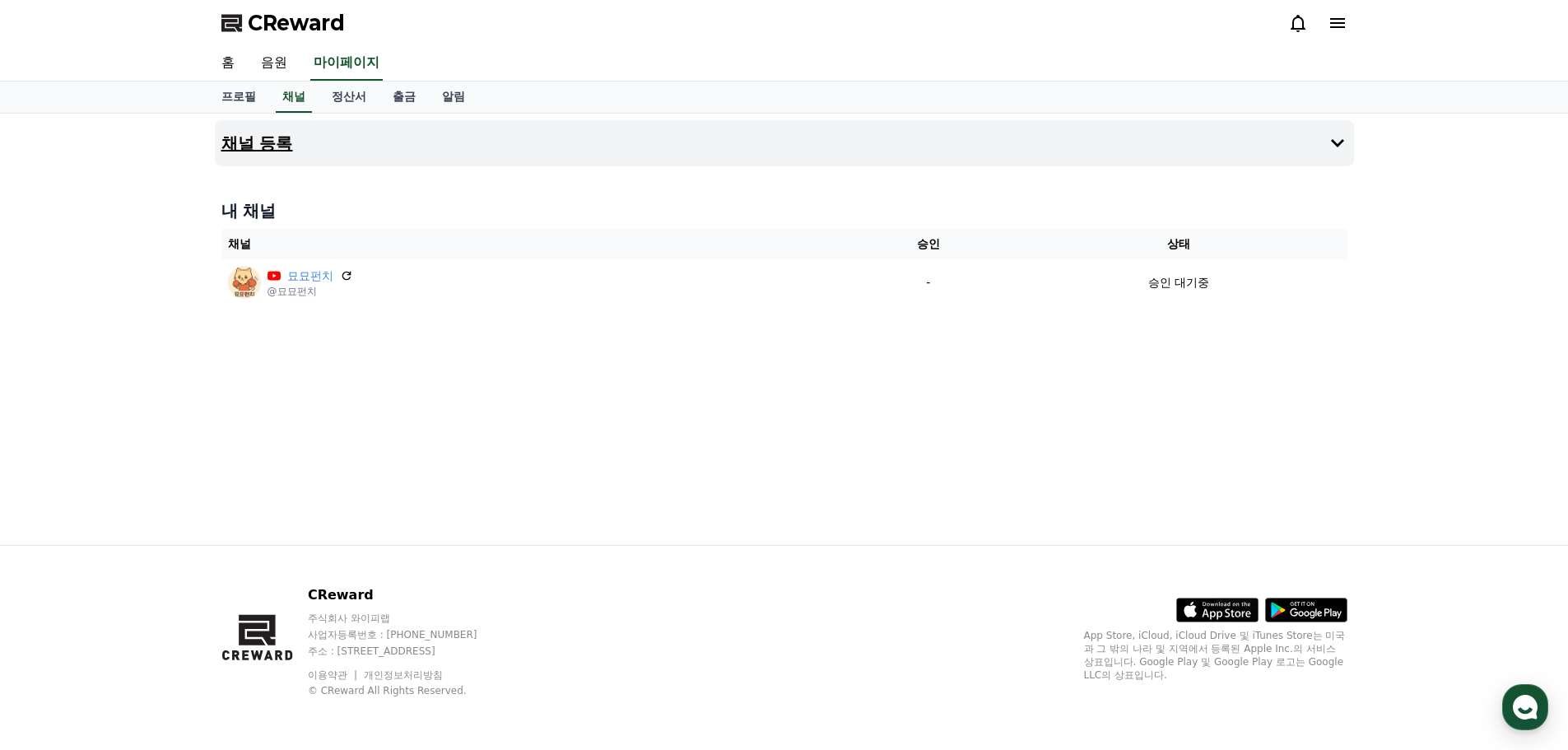
click at [398, 144] on button "채널 등록" at bounding box center [784, 143] width 1139 height 46
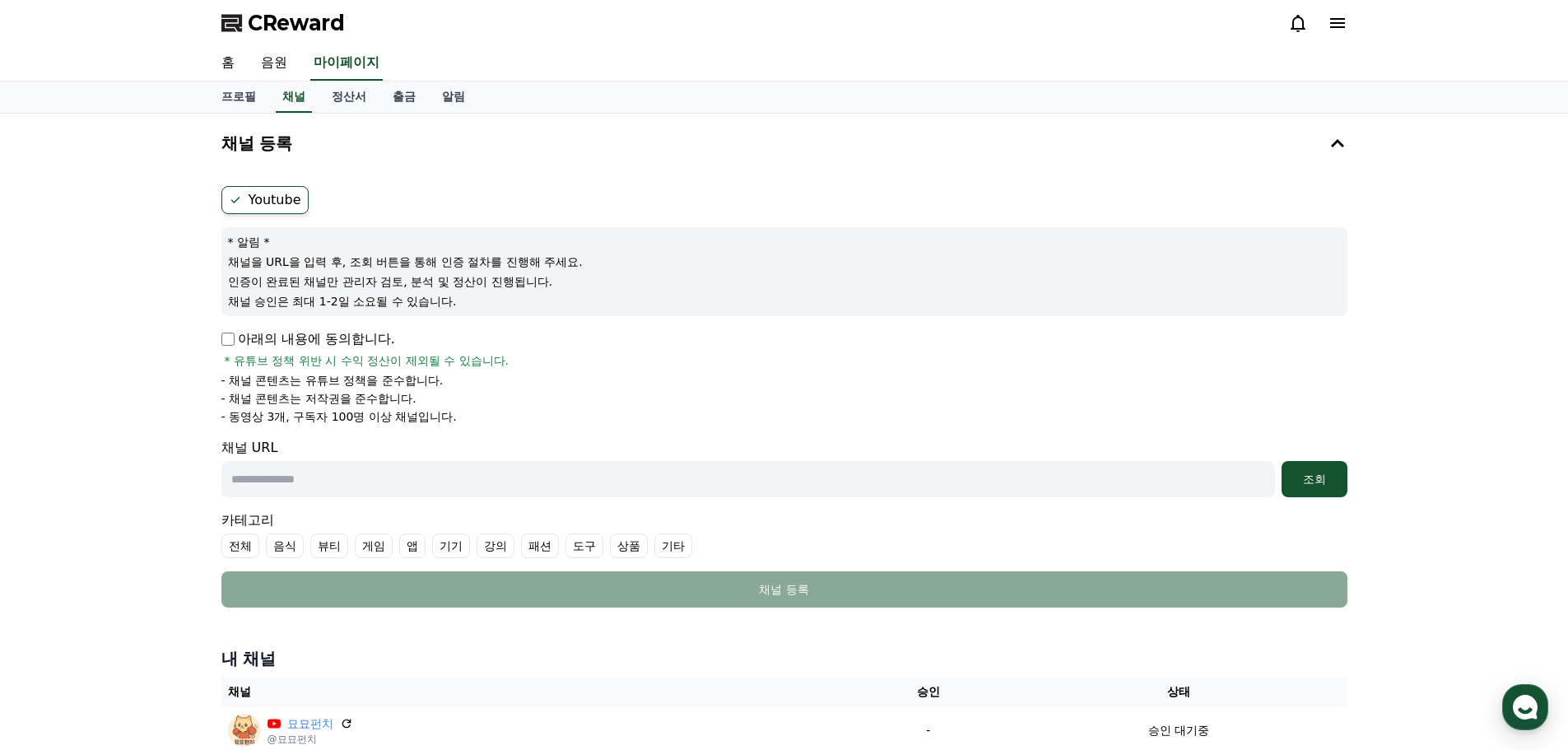
click at [296, 487] on input "text" at bounding box center [747, 479] width 1053 height 36
paste input "**********"
type input "**********"
click at [1327, 471] on div "조회" at bounding box center [1314, 479] width 53 height 17
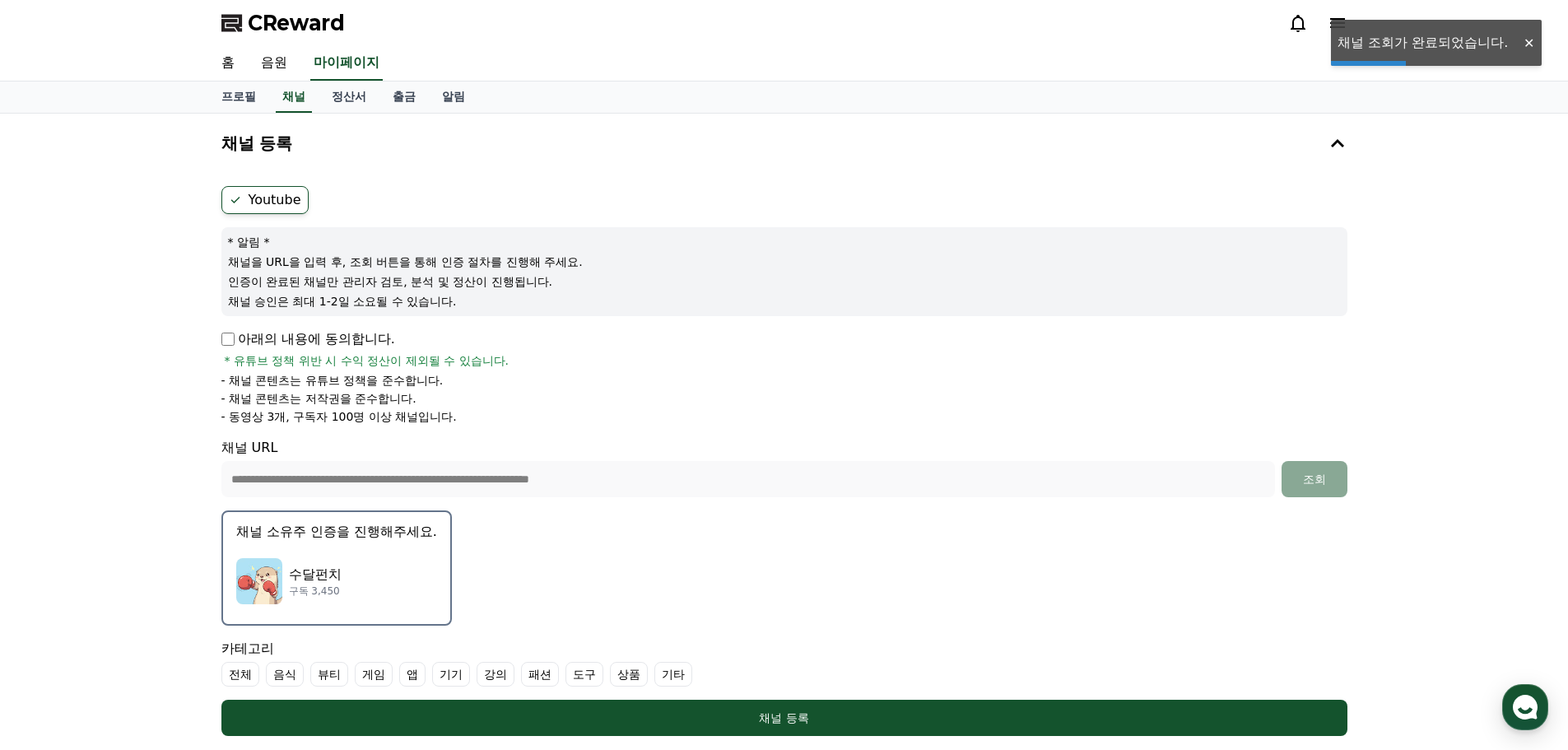
click at [300, 597] on p "구독 3,450" at bounding box center [315, 591] width 53 height 13
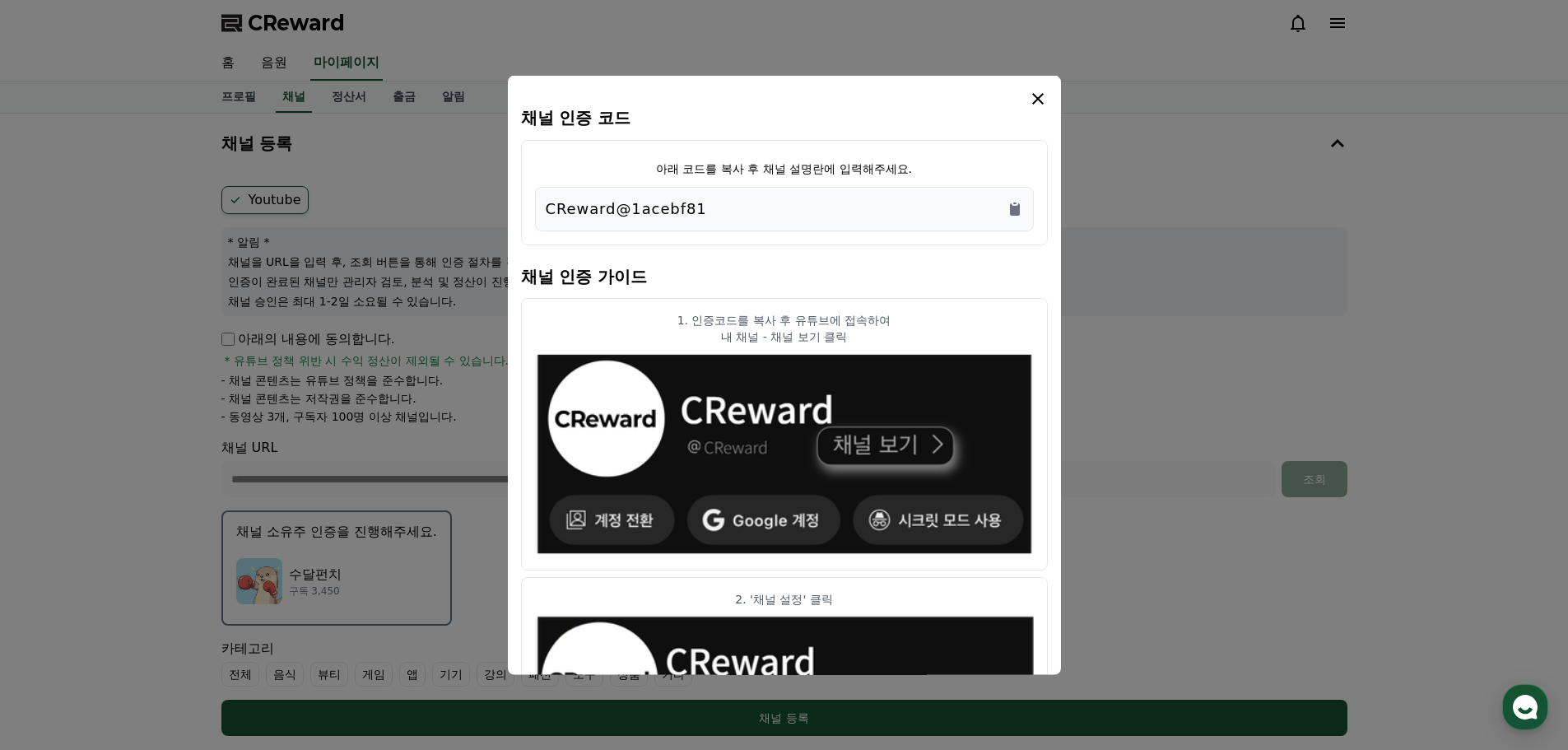
click at [1040, 104] on icon "modal" at bounding box center [1037, 98] width 19 height 19
drag, startPoint x: 1086, startPoint y: 428, endPoint x: 1082, endPoint y: 402, distance: 26.3
click at [1085, 433] on button "close modal" at bounding box center [784, 375] width 1568 height 750
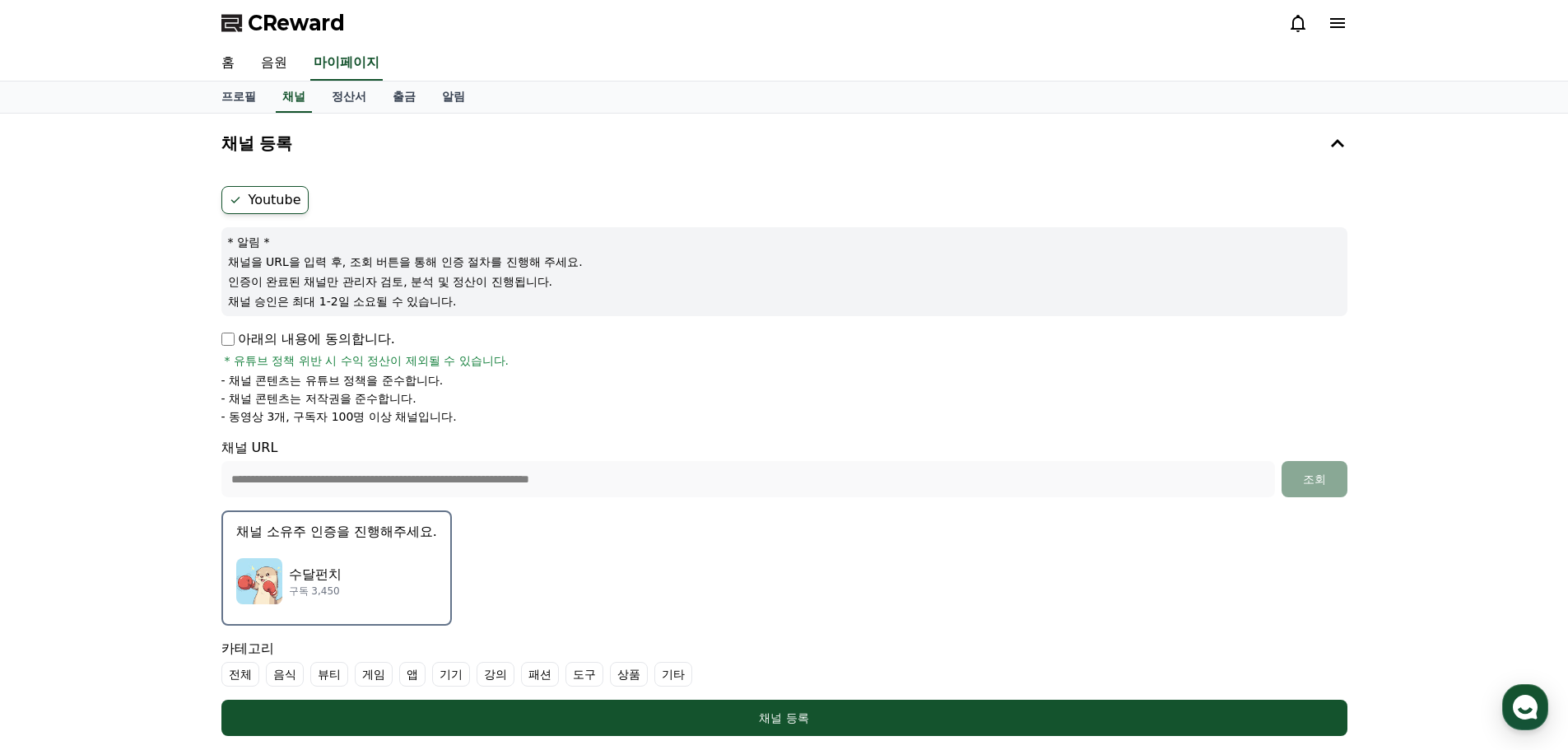
click at [333, 574] on p "수달펀치" at bounding box center [315, 574] width 53 height 19
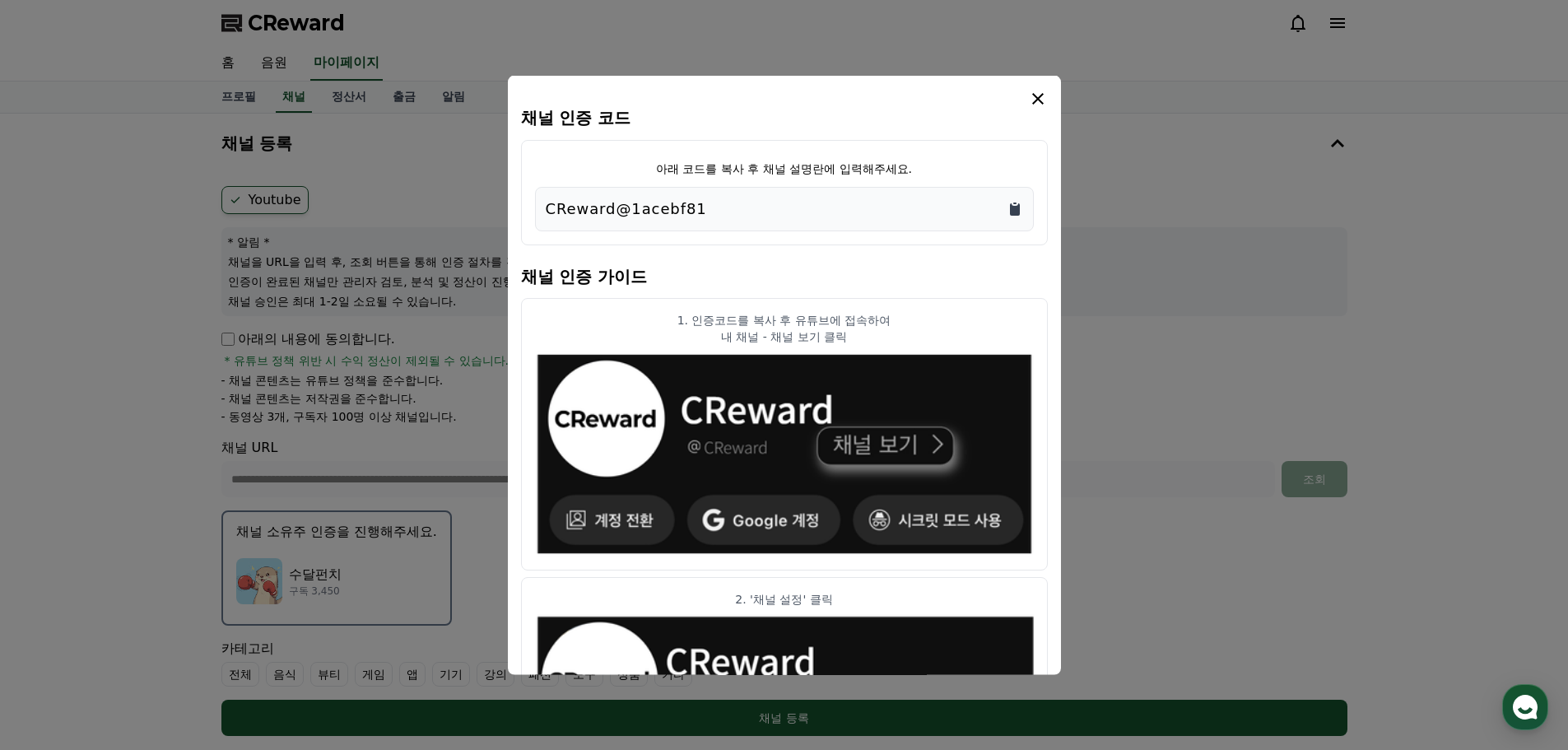
click at [1014, 212] on icon "Copy to clipboard" at bounding box center [1015, 209] width 10 height 13
click at [1165, 534] on button "close modal" at bounding box center [784, 375] width 1568 height 750
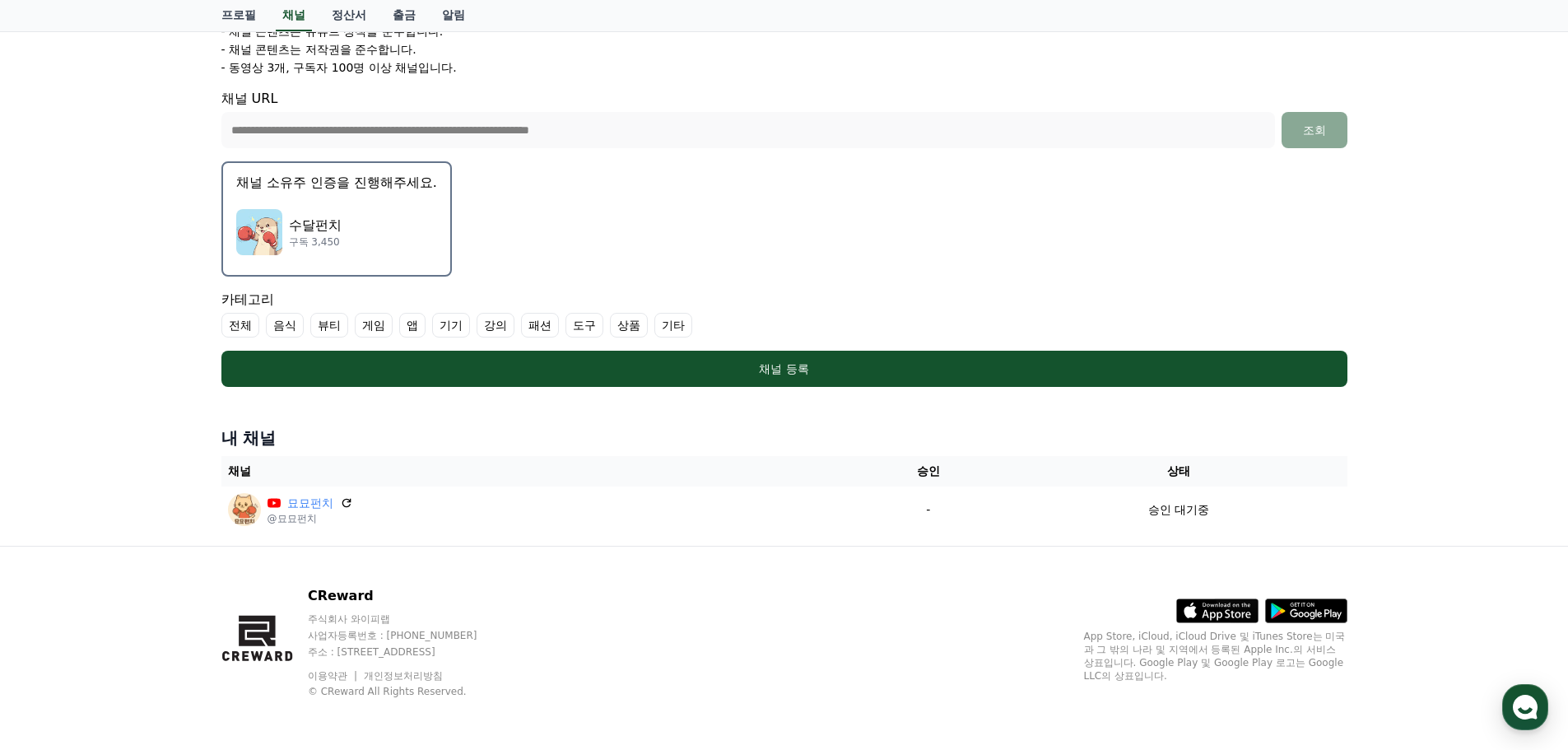
scroll to position [350, 0]
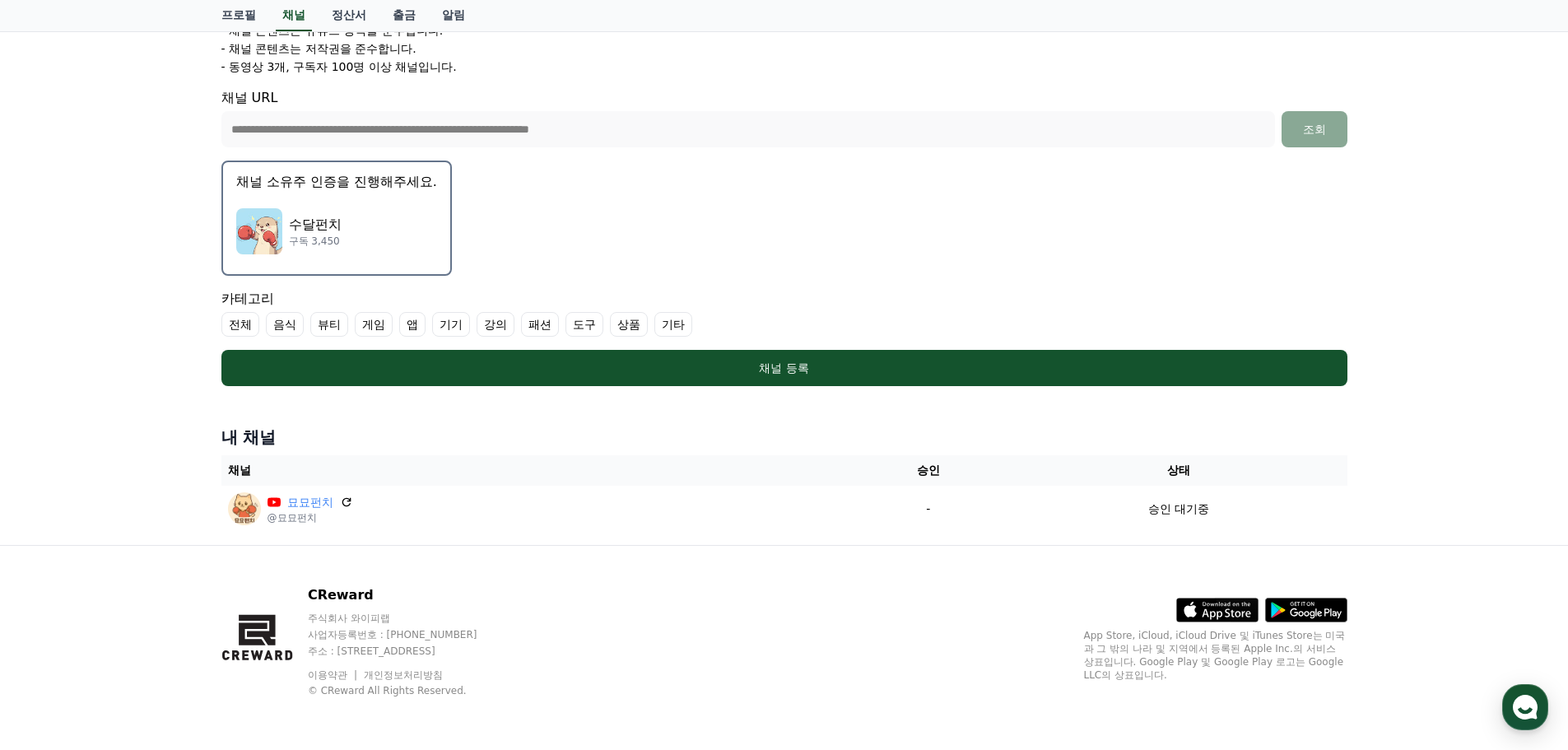
click at [677, 321] on label "기타" at bounding box center [672, 324] width 38 height 24
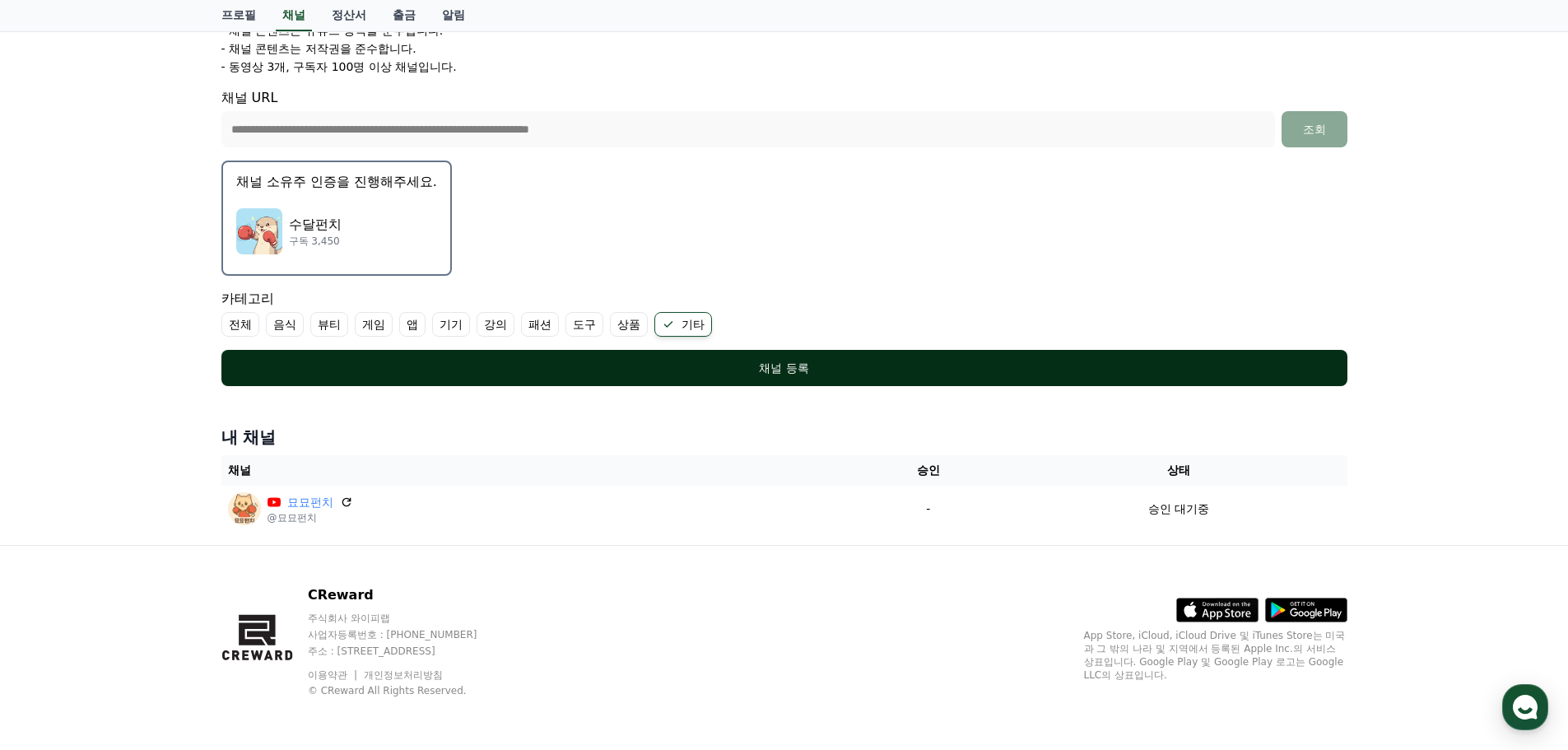
click at [731, 365] on div "채널 등록" at bounding box center [784, 368] width 1060 height 17
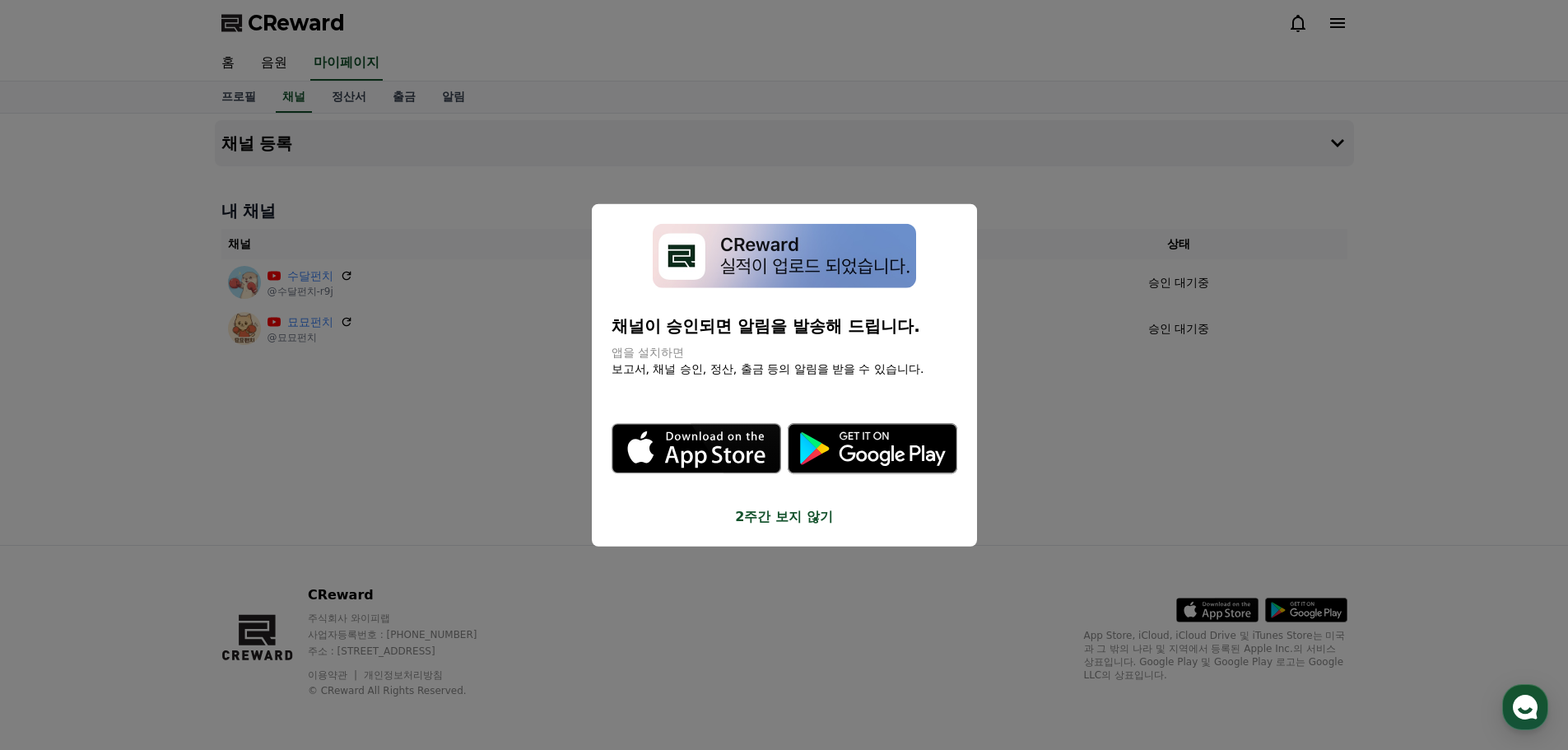
click at [493, 381] on button "close modal" at bounding box center [784, 375] width 1568 height 750
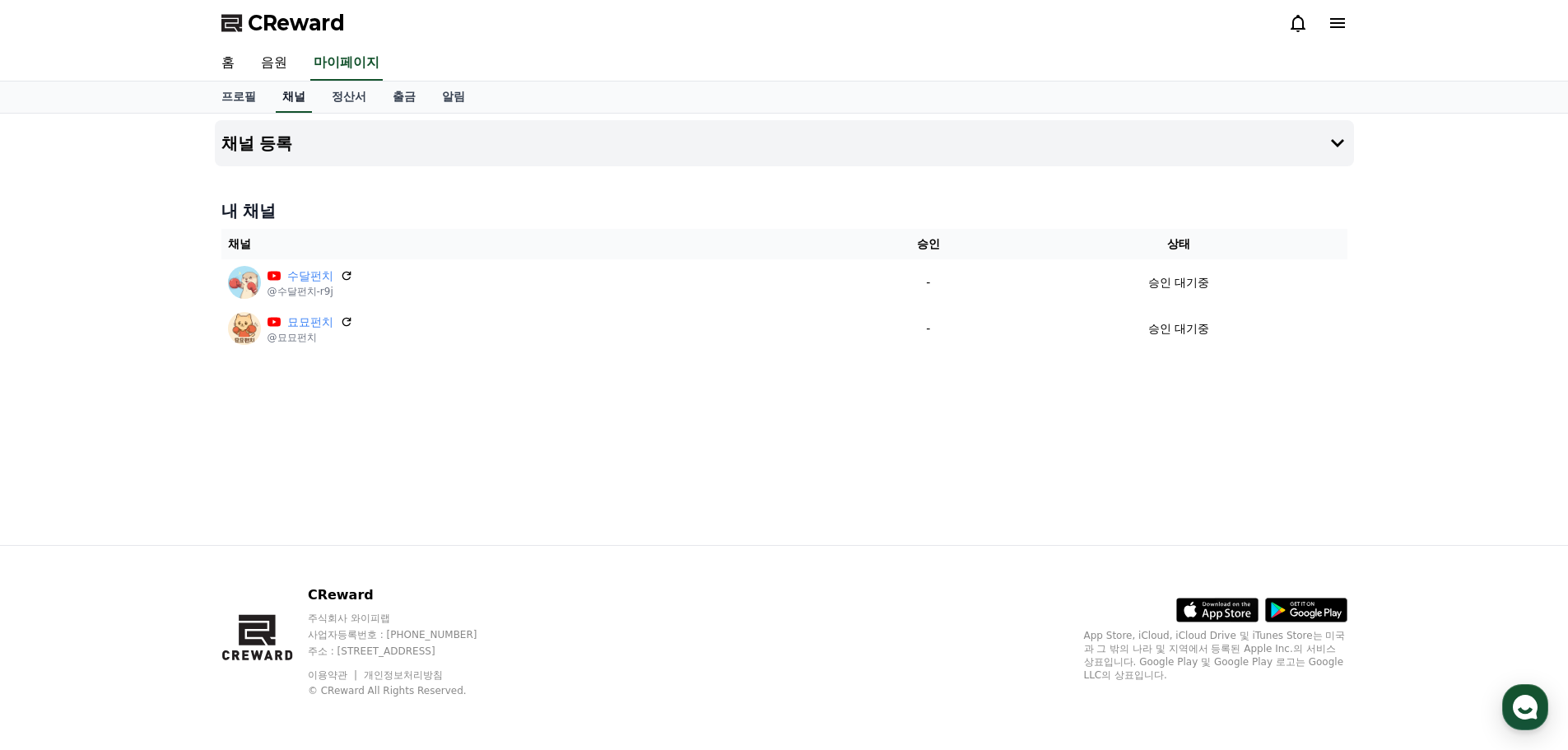
click at [305, 101] on link "채널" at bounding box center [294, 97] width 36 height 31
click at [424, 140] on button "채널 등록" at bounding box center [784, 143] width 1139 height 46
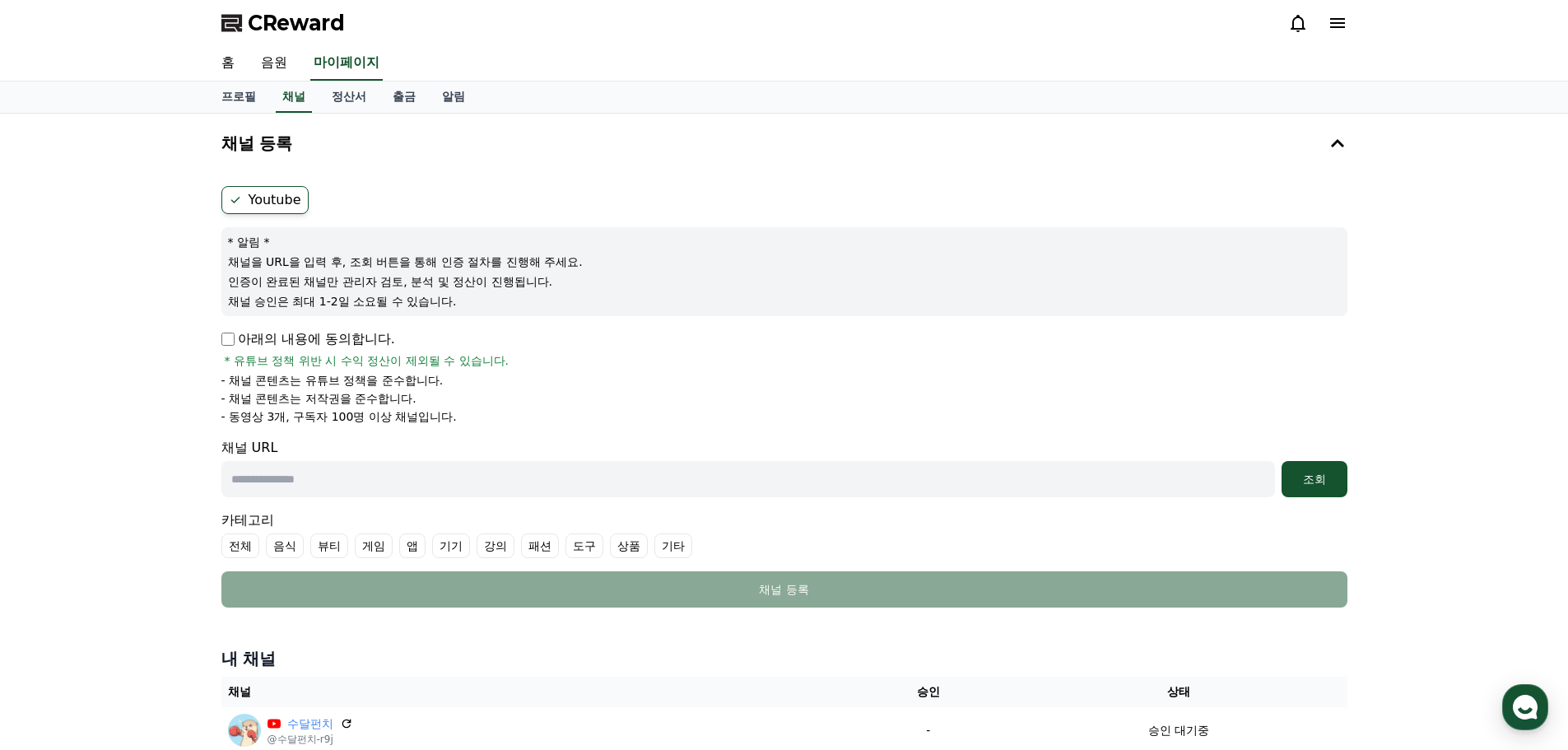
click at [235, 343] on p "아래의 내용에 동의합니다." at bounding box center [308, 338] width 173 height 19
click at [286, 478] on input "text" at bounding box center [747, 479] width 1053 height 36
paste input "**********"
type input "**********"
click at [1308, 484] on div "조회" at bounding box center [1314, 479] width 53 height 17
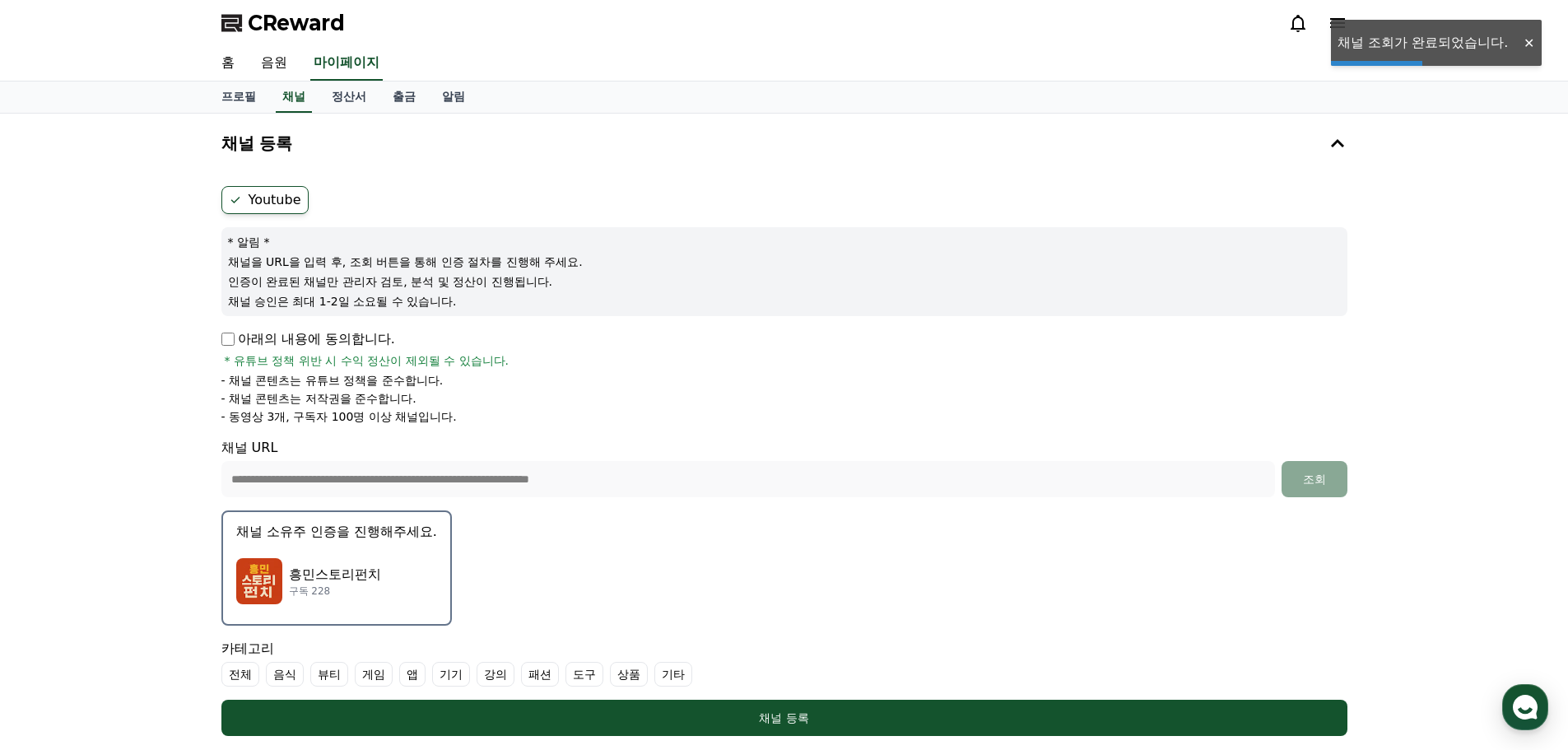
click at [358, 571] on p "흥민스토리펀치" at bounding box center [335, 574] width 93 height 19
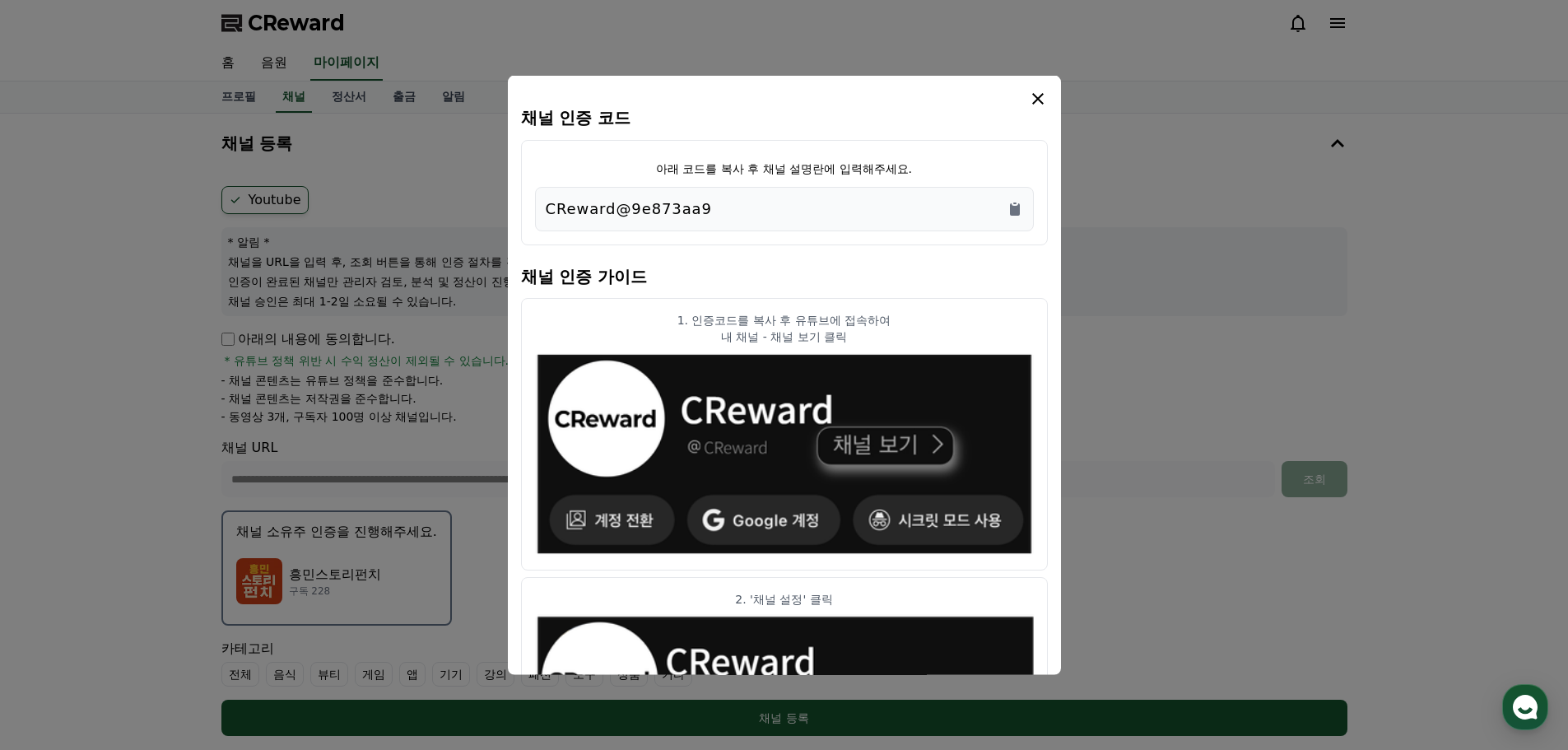
drag, startPoint x: 752, startPoint y: 213, endPoint x: 537, endPoint y: 215, distance: 215.0
click at [537, 215] on div "CReward@9e873aa9" at bounding box center [784, 208] width 498 height 45
click at [1042, 99] on icon "modal" at bounding box center [1037, 98] width 19 height 19
click at [1035, 100] on icon "modal" at bounding box center [1038, 98] width 12 height 12
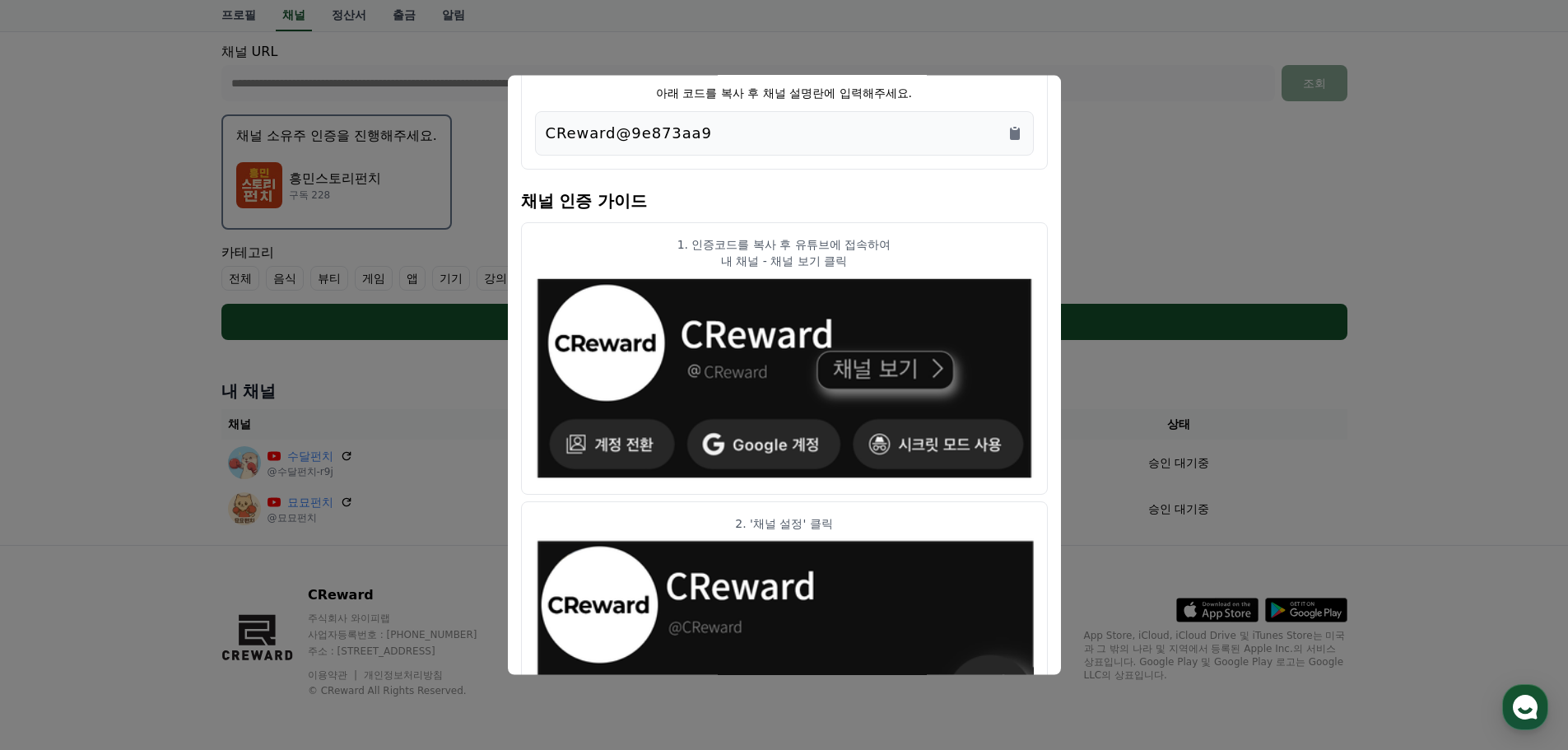
scroll to position [82, 0]
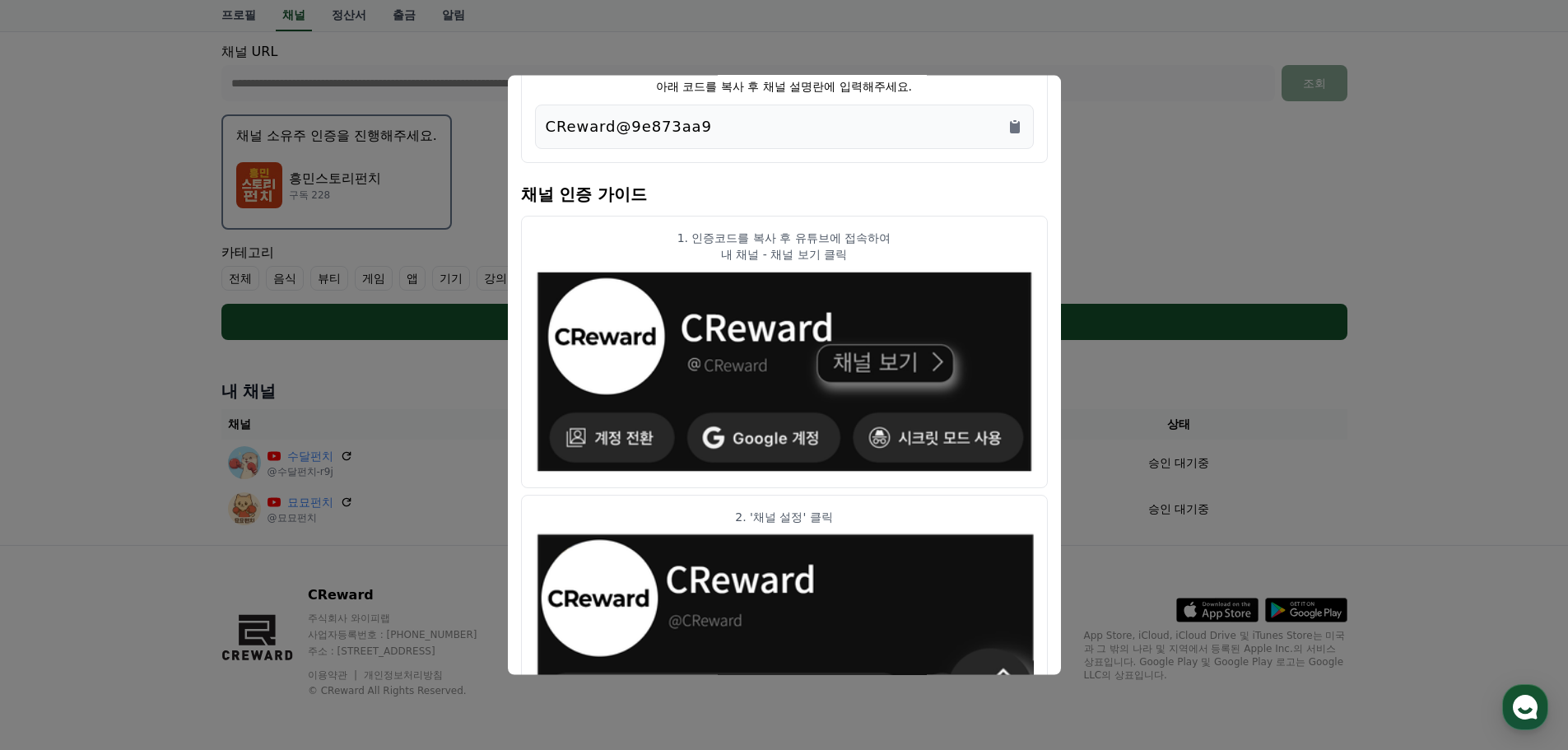
click at [147, 392] on button "close modal" at bounding box center [784, 375] width 1568 height 750
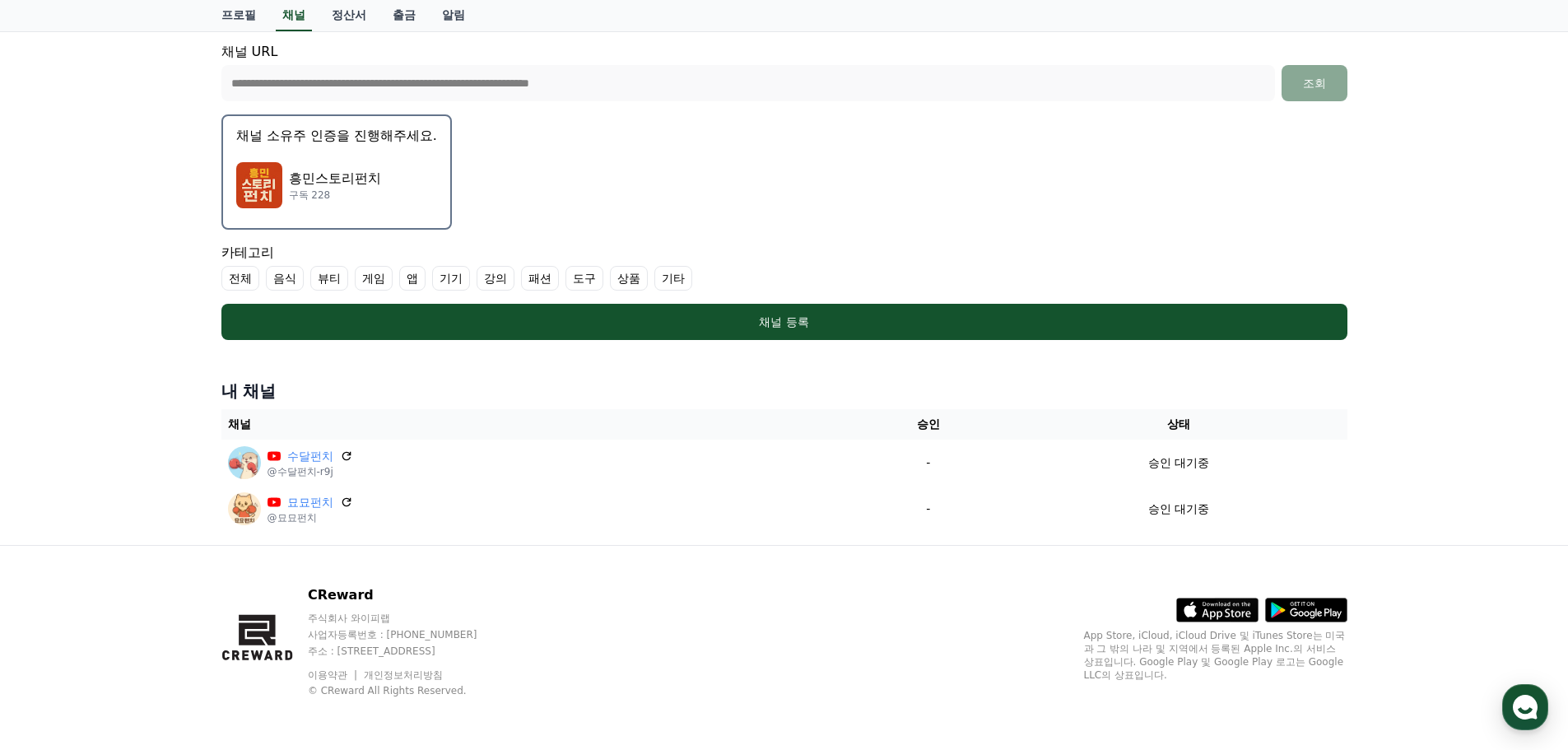
click at [662, 276] on label "기타" at bounding box center [672, 278] width 38 height 24
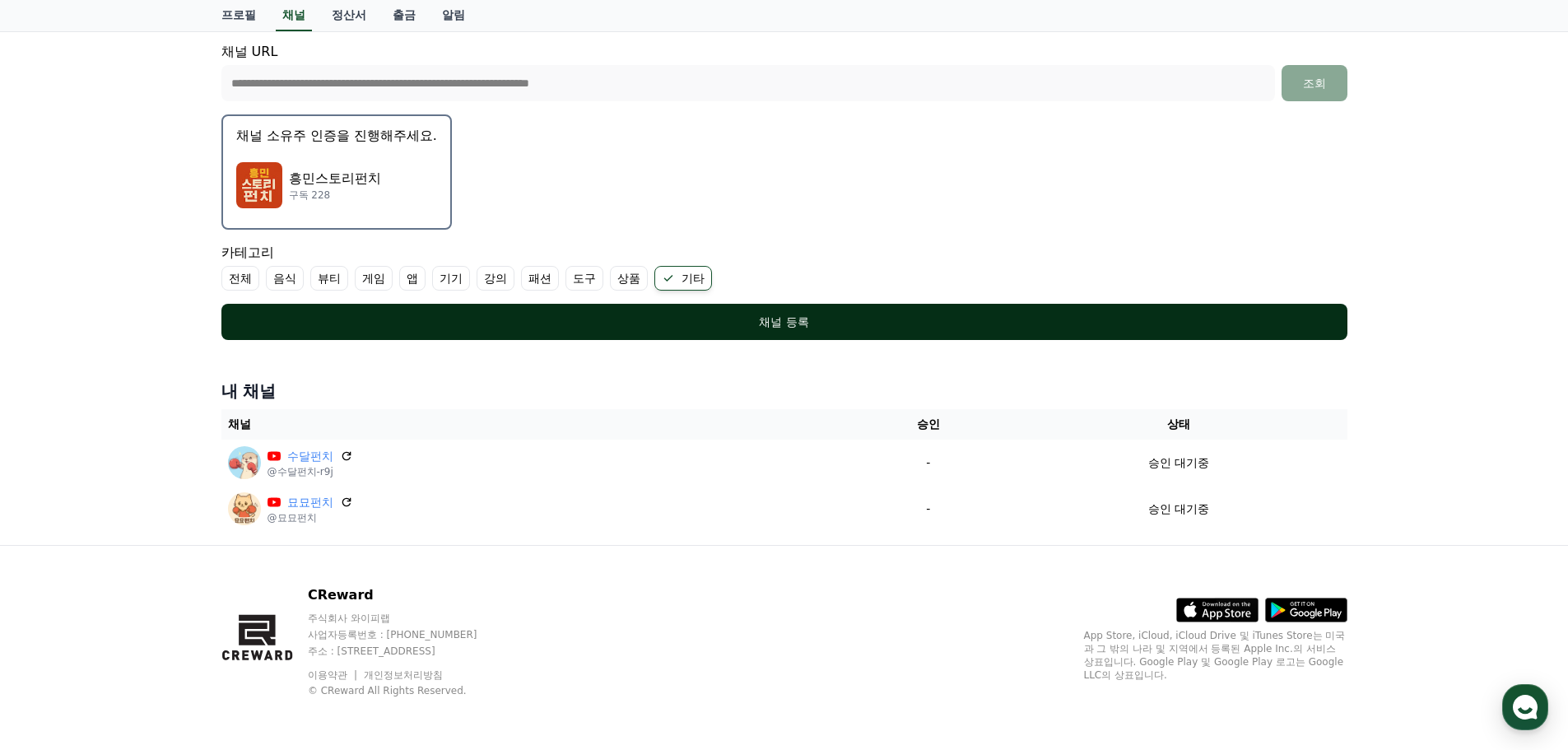
click at [690, 315] on div "채널 등록" at bounding box center [784, 322] width 1060 height 17
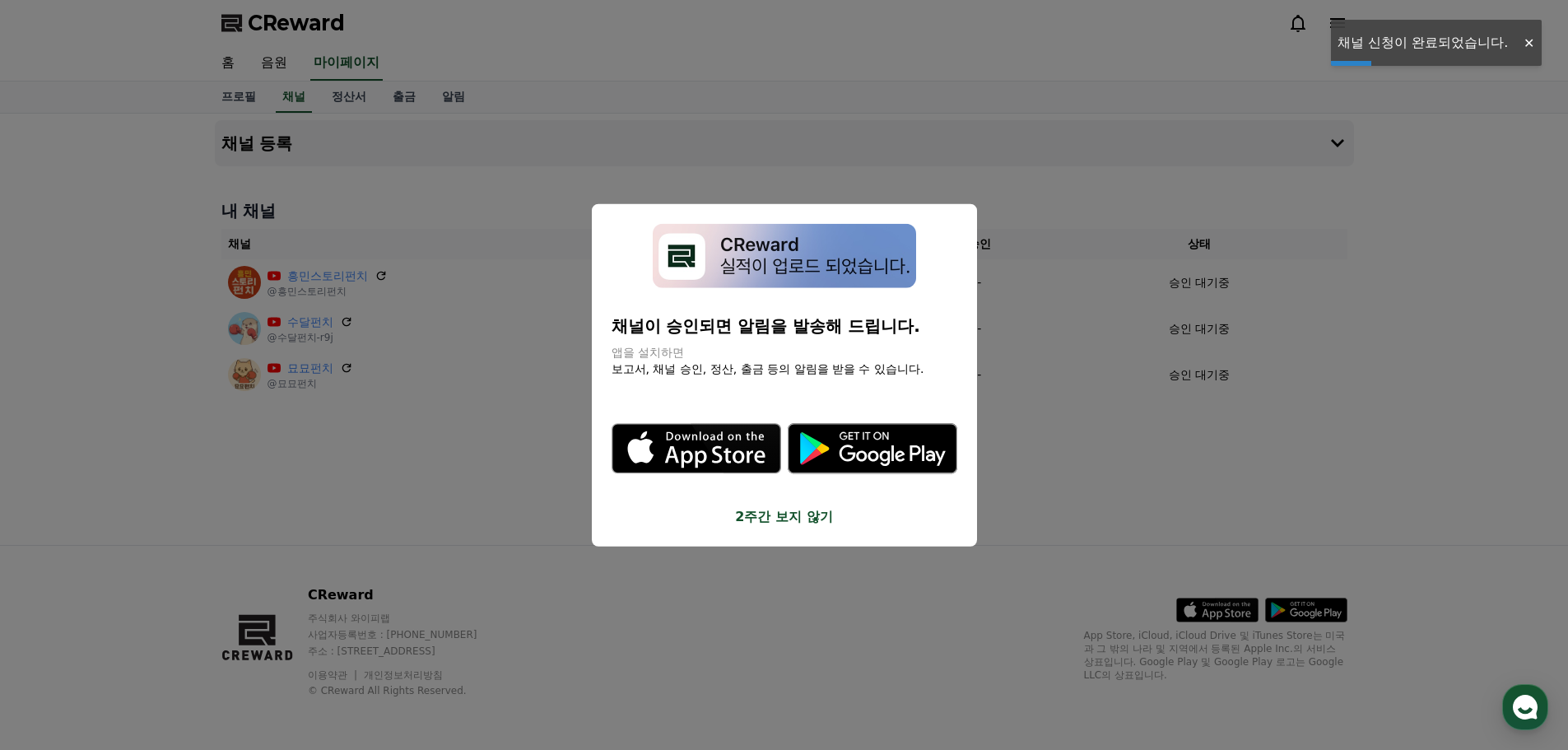
click at [1423, 229] on button "close modal" at bounding box center [784, 375] width 1568 height 750
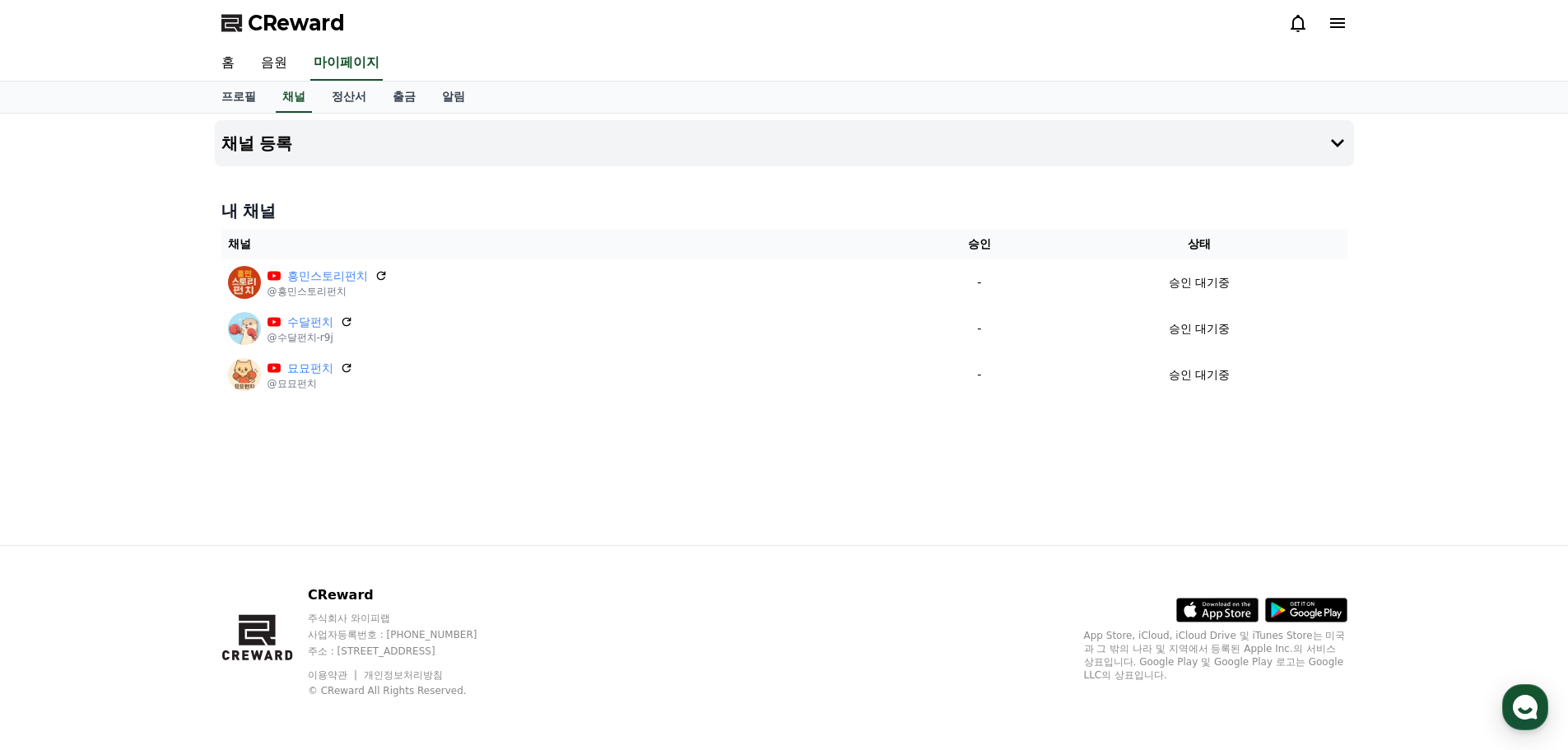
click at [263, 34] on span "CReward" at bounding box center [295, 23] width 97 height 26
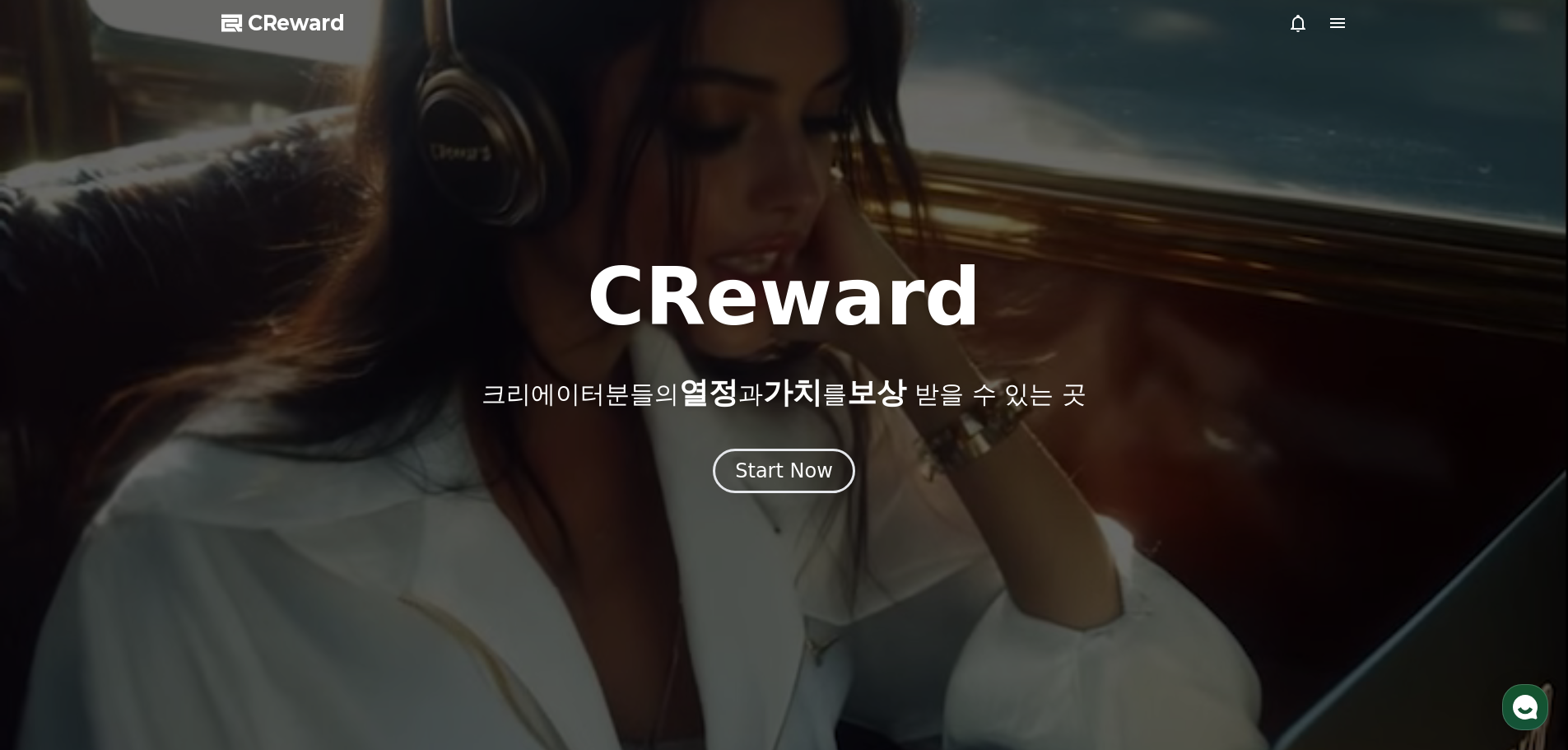
drag, startPoint x: 1370, startPoint y: 250, endPoint x: 1385, endPoint y: 250, distance: 15.0
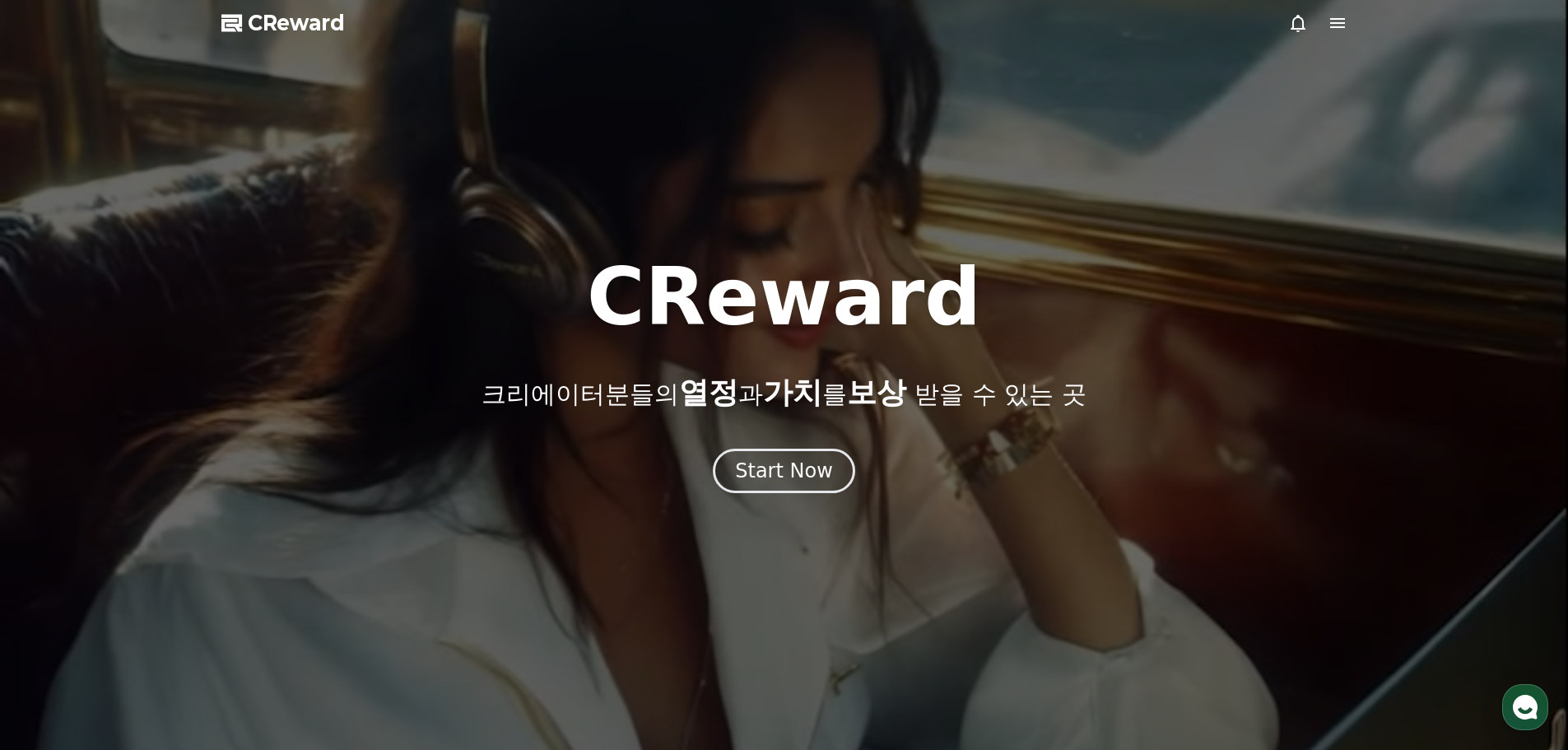
click at [1371, 251] on div at bounding box center [784, 375] width 1568 height 750
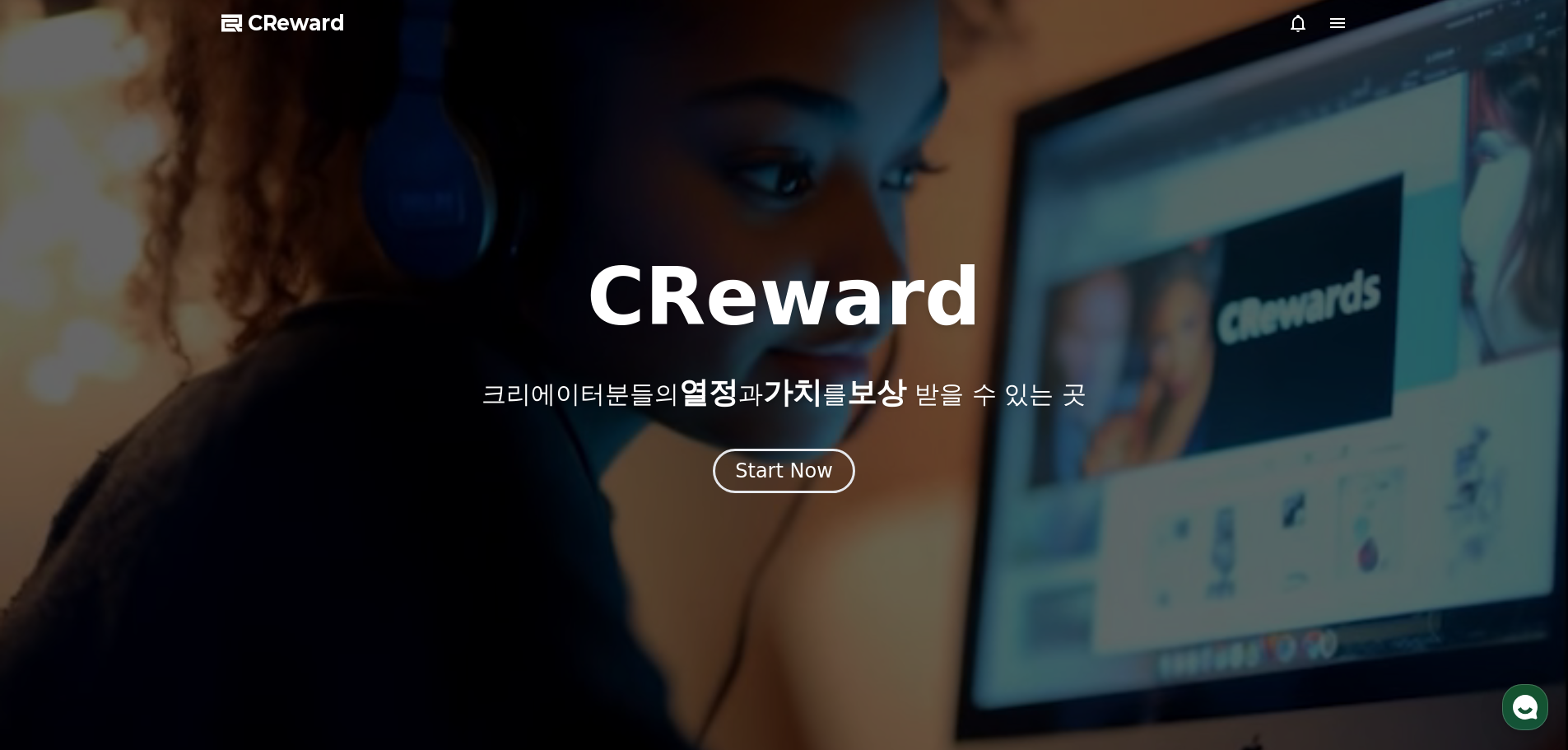
click at [1327, 25] on icon at bounding box center [1337, 23] width 19 height 19
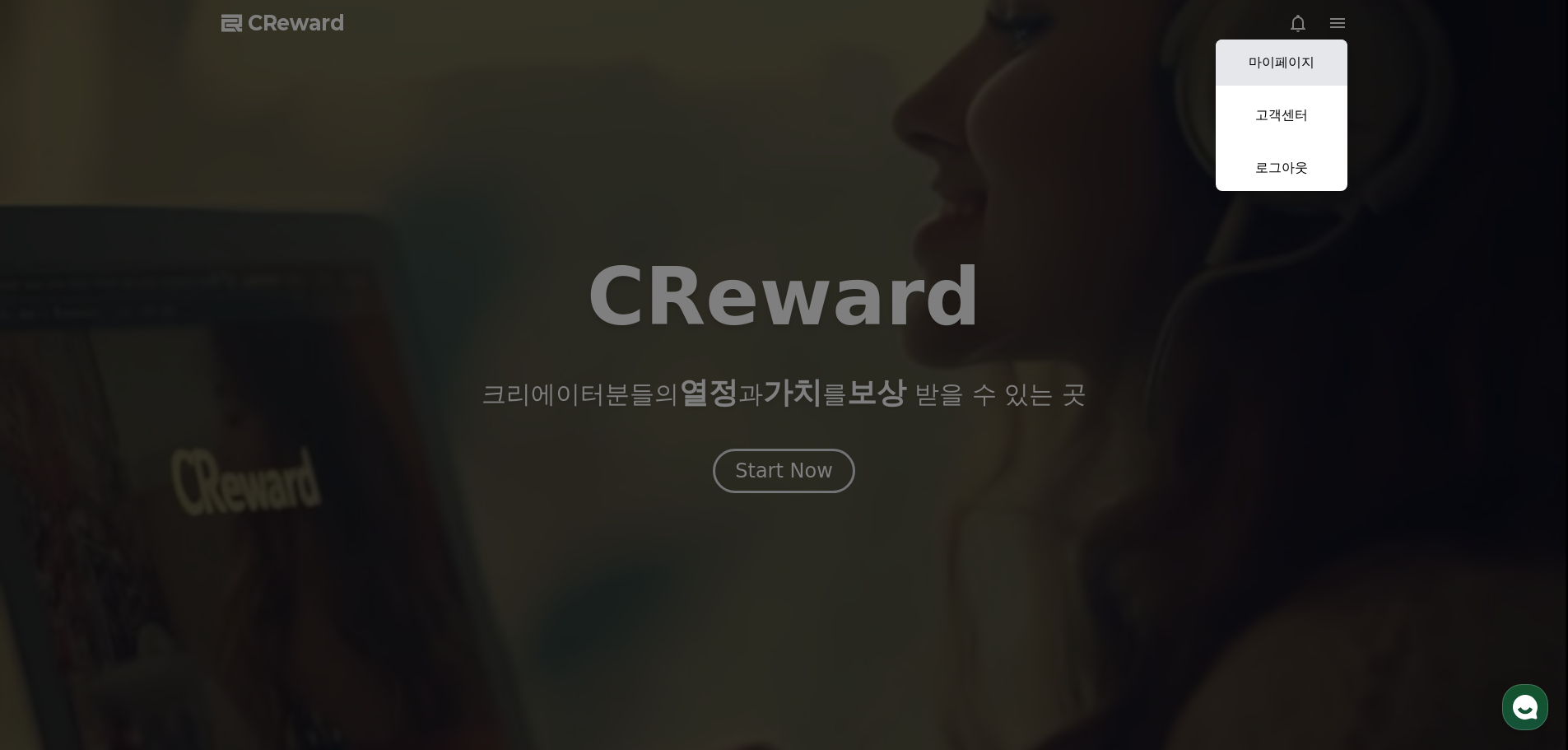
click at [1304, 55] on link "마이페이지" at bounding box center [1281, 62] width 131 height 46
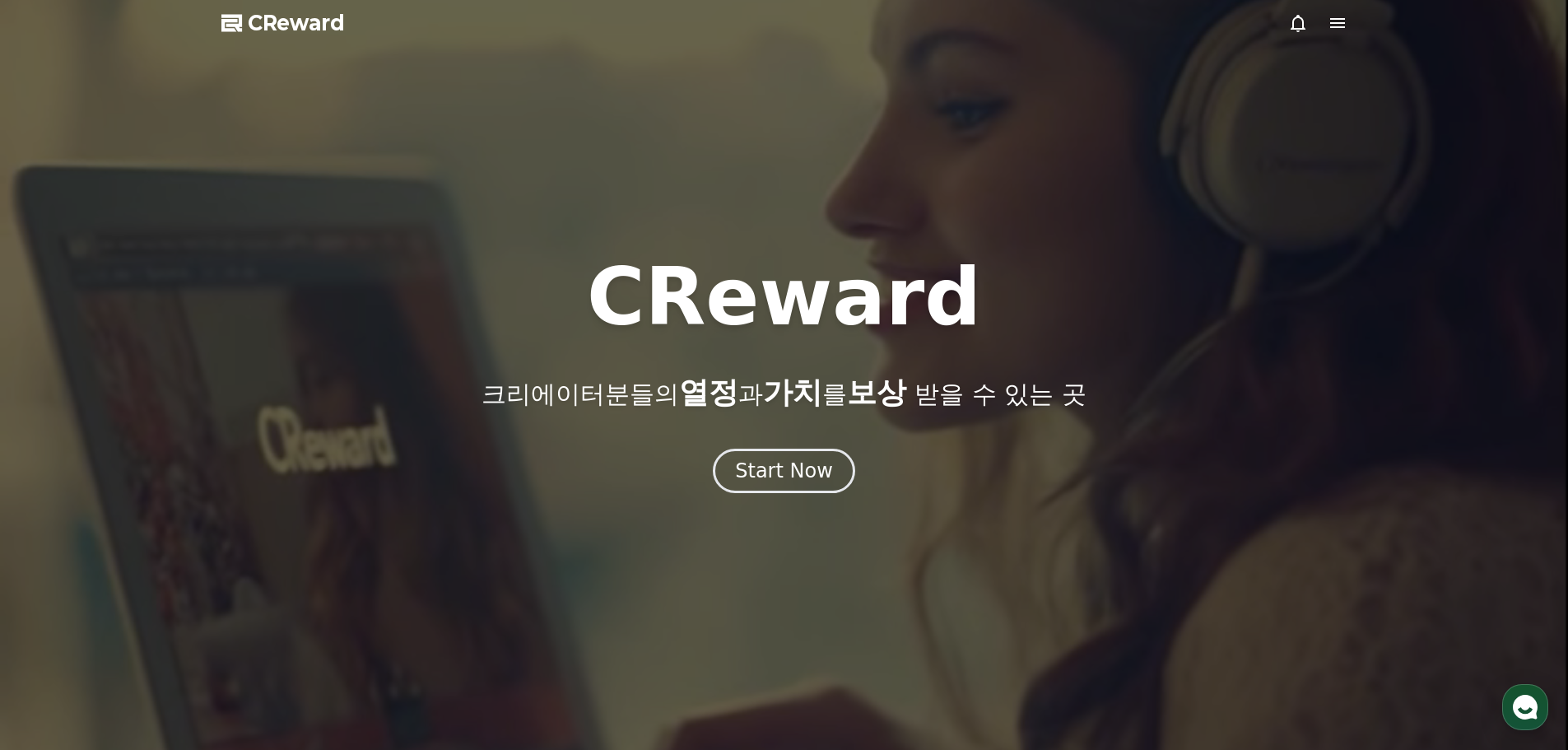
select select "**********"
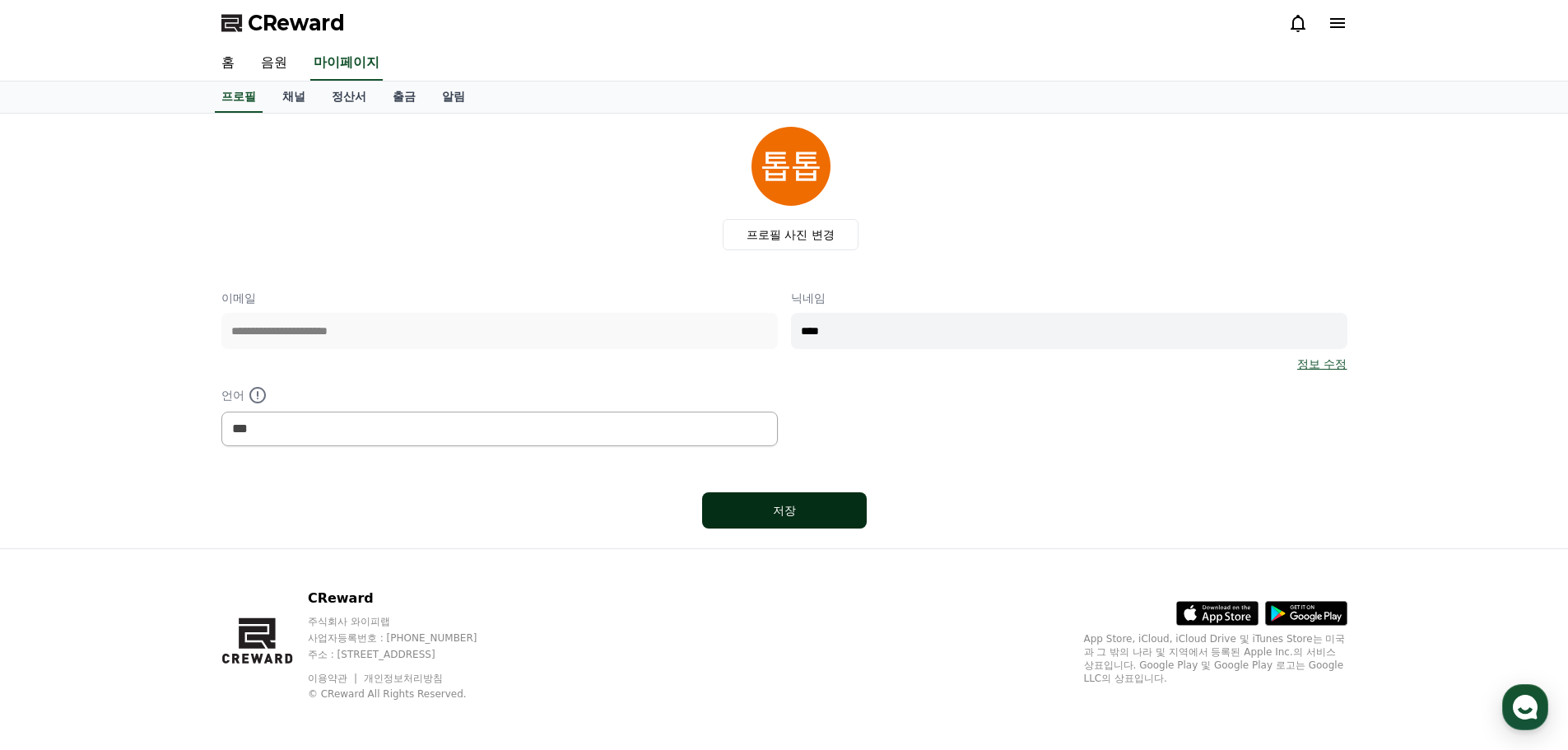
click at [811, 504] on div "저장" at bounding box center [784, 510] width 98 height 17
select select "**********"
click at [349, 94] on link "정산서" at bounding box center [348, 97] width 61 height 31
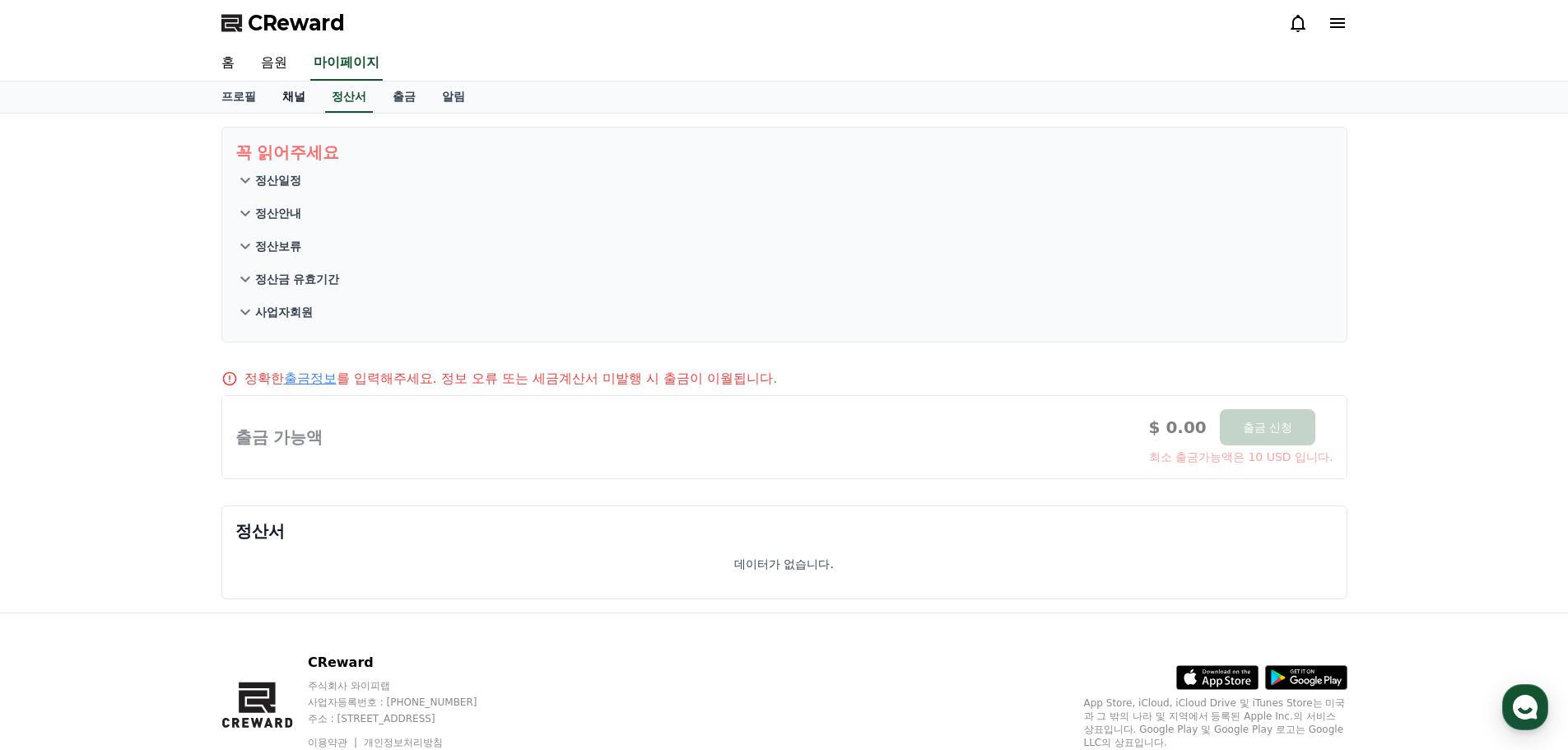
click at [290, 103] on link "채널" at bounding box center [294, 97] width 50 height 31
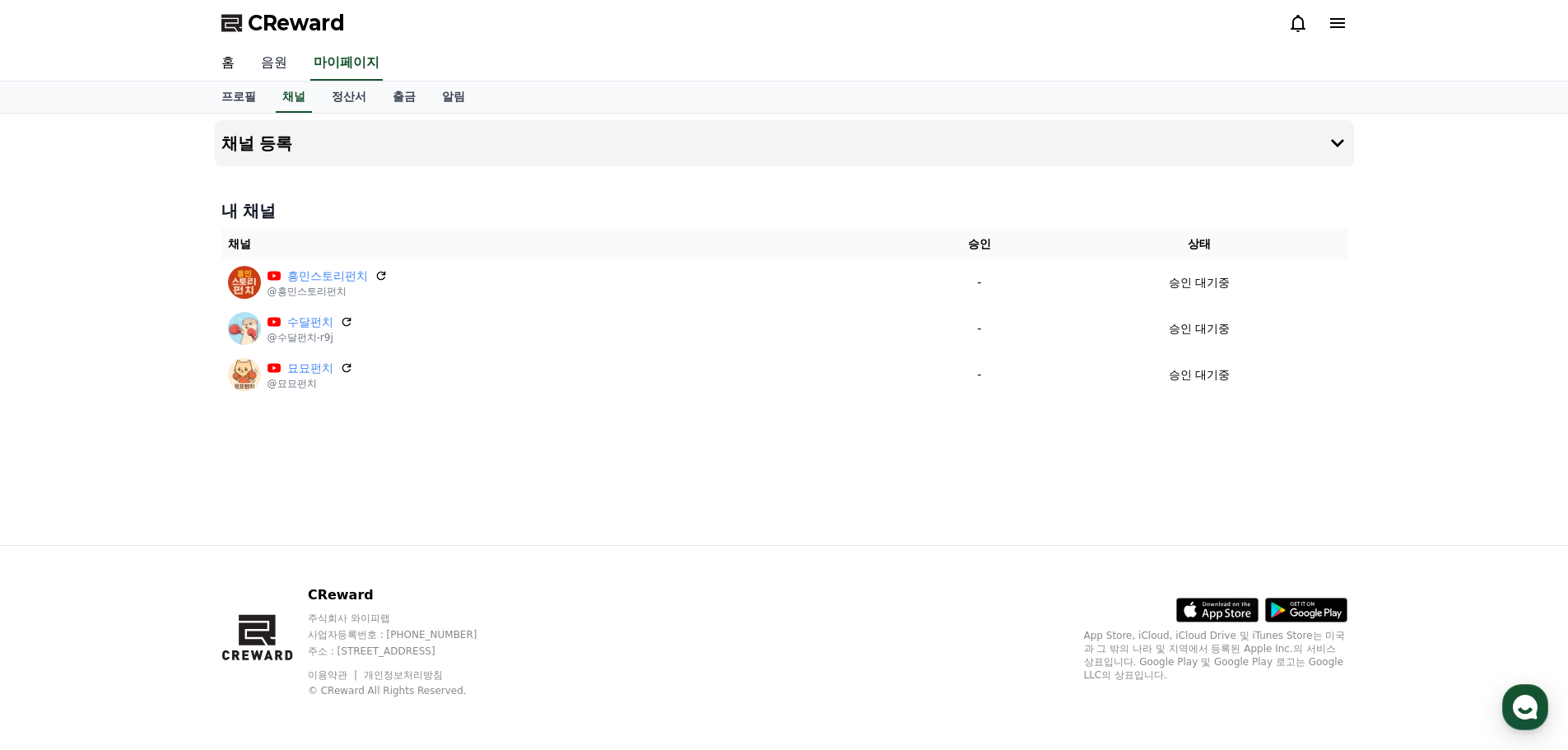
click at [272, 63] on link "음원" at bounding box center [274, 63] width 53 height 35
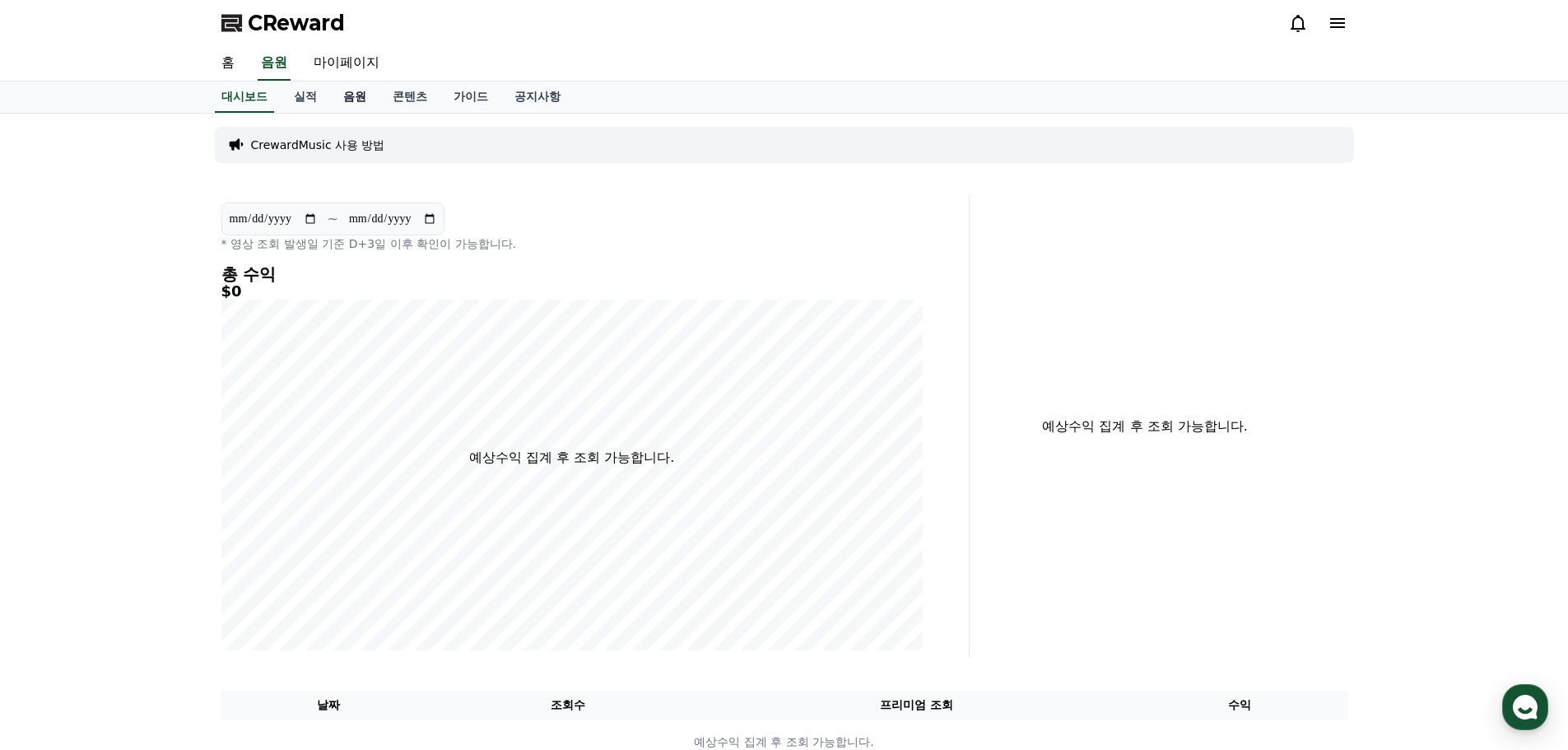
click at [360, 98] on link "음원" at bounding box center [354, 97] width 50 height 31
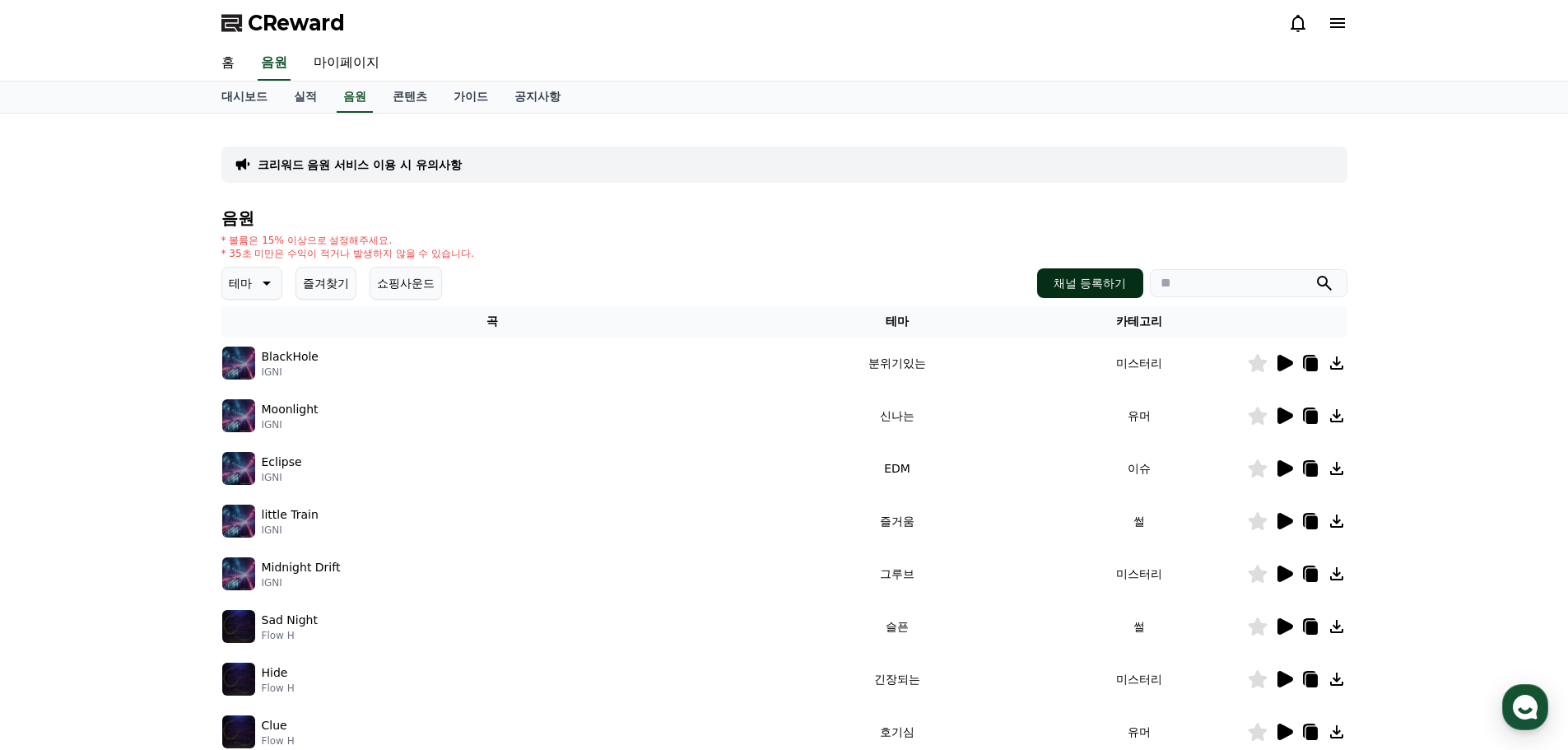
click at [1106, 285] on button "채널 등록하기" at bounding box center [1089, 283] width 105 height 29
